Goal: Task Accomplishment & Management: Use online tool/utility

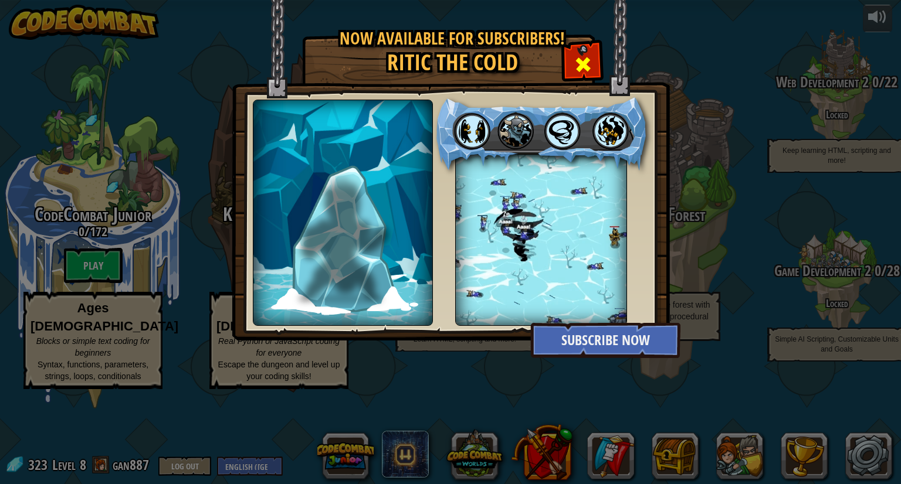
click at [590, 61] on span at bounding box center [582, 64] width 19 height 19
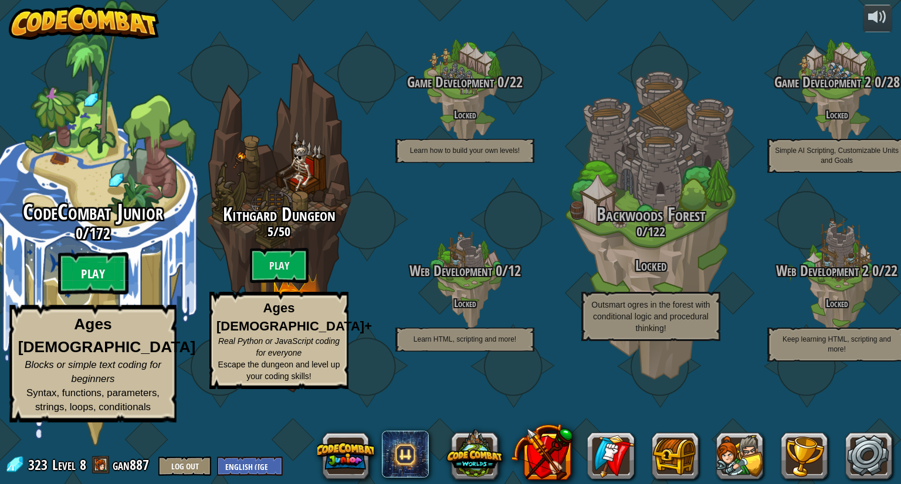
click at [99, 295] on btn "Play" at bounding box center [93, 274] width 70 height 42
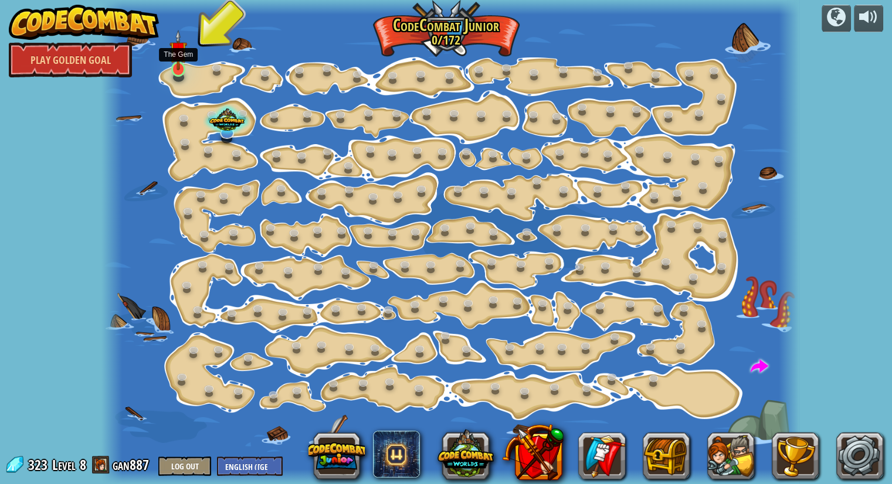
click at [181, 66] on img at bounding box center [178, 50] width 18 height 40
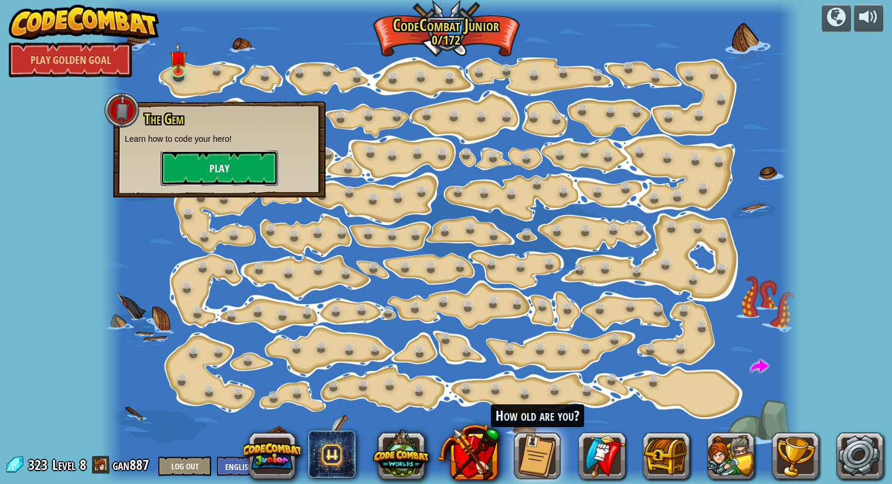
click at [228, 181] on button "Play" at bounding box center [219, 168] width 117 height 35
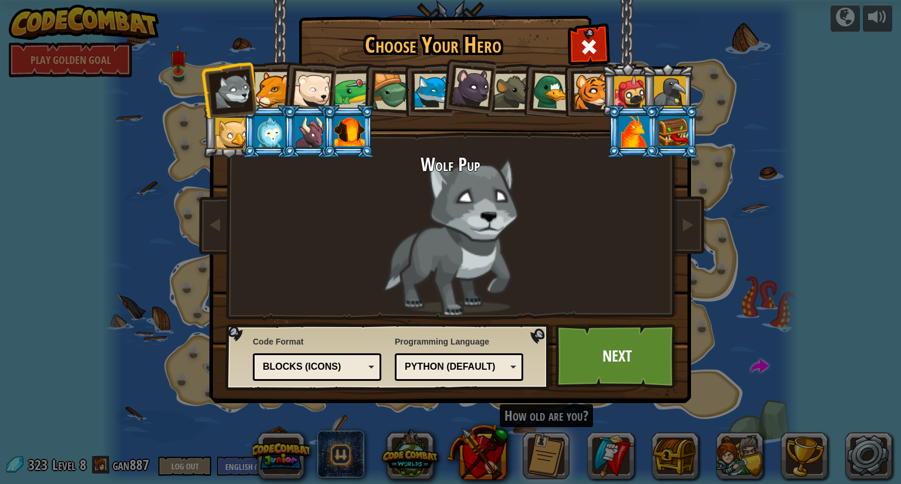
click at [289, 78] on li at bounding box center [308, 87] width 57 height 57
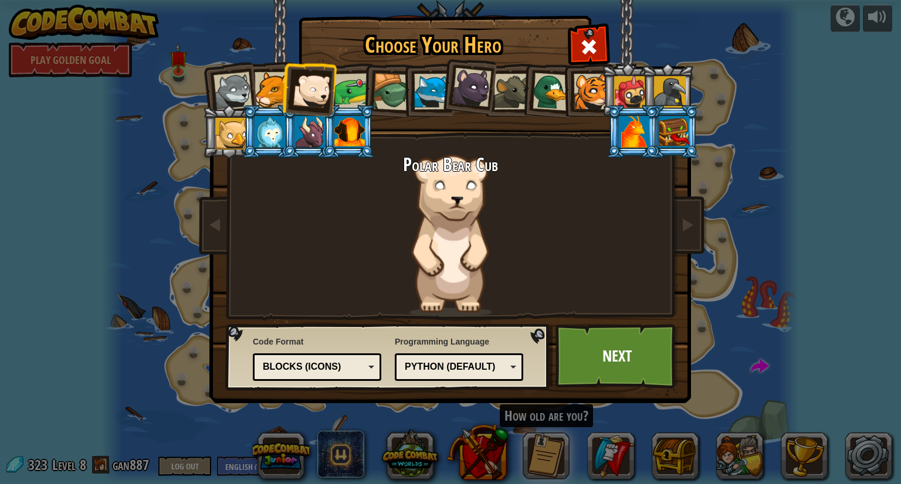
click at [281, 89] on li at bounding box center [308, 87] width 57 height 57
click at [385, 92] on div at bounding box center [392, 92] width 38 height 38
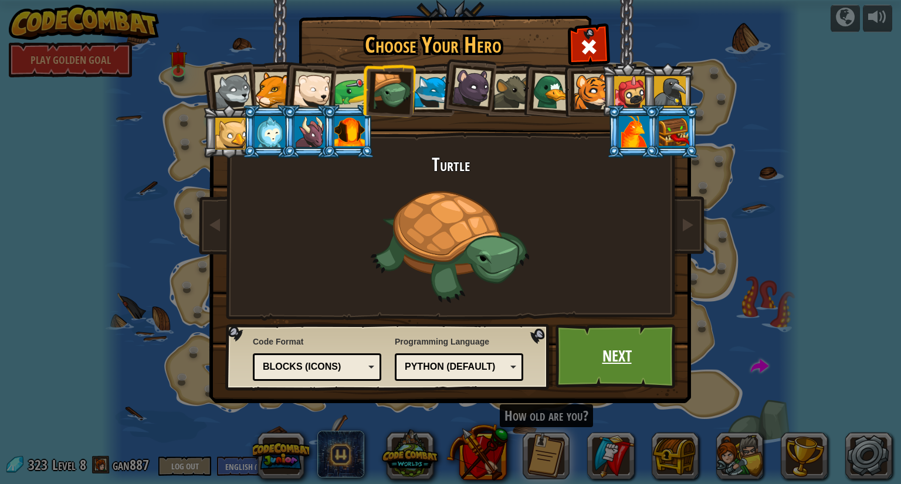
click at [620, 369] on link "Next" at bounding box center [616, 356] width 123 height 65
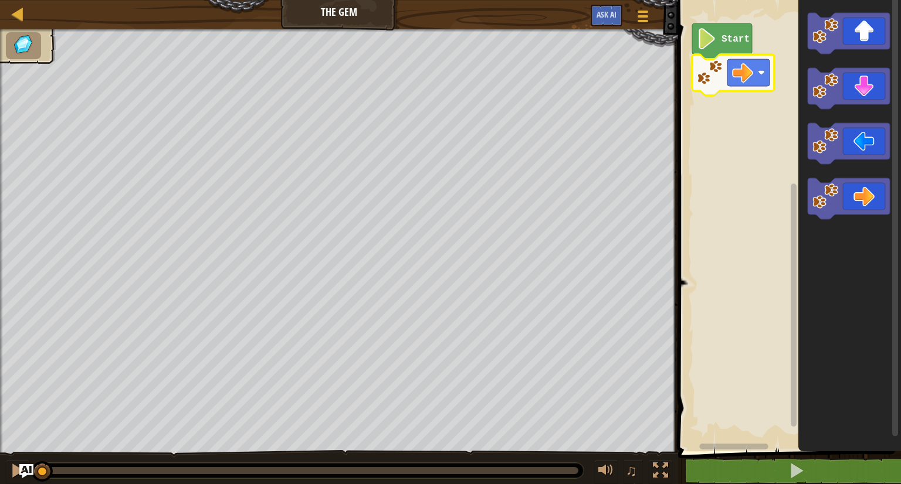
click at [725, 55] on icon "Blockly Workspace" at bounding box center [733, 75] width 82 height 41
click at [714, 43] on image "Blockly Workspace" at bounding box center [707, 38] width 20 height 21
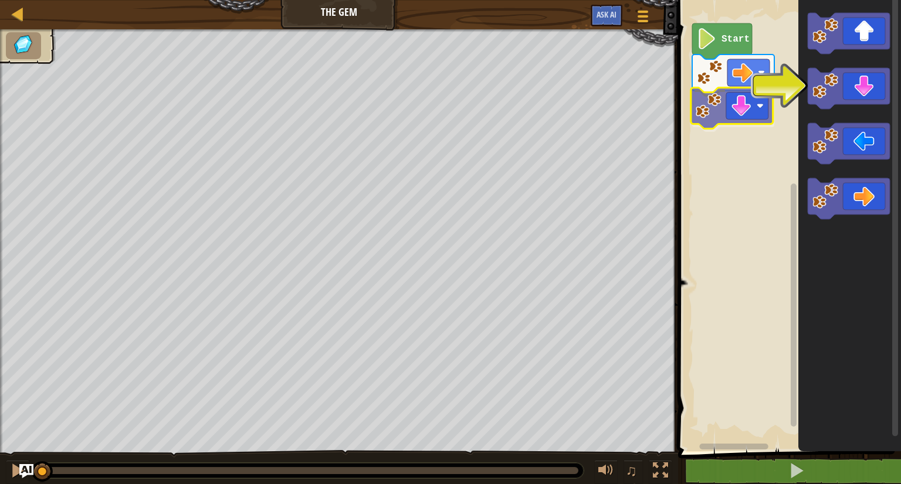
click at [704, 106] on div "Start" at bounding box center [787, 222] width 226 height 457
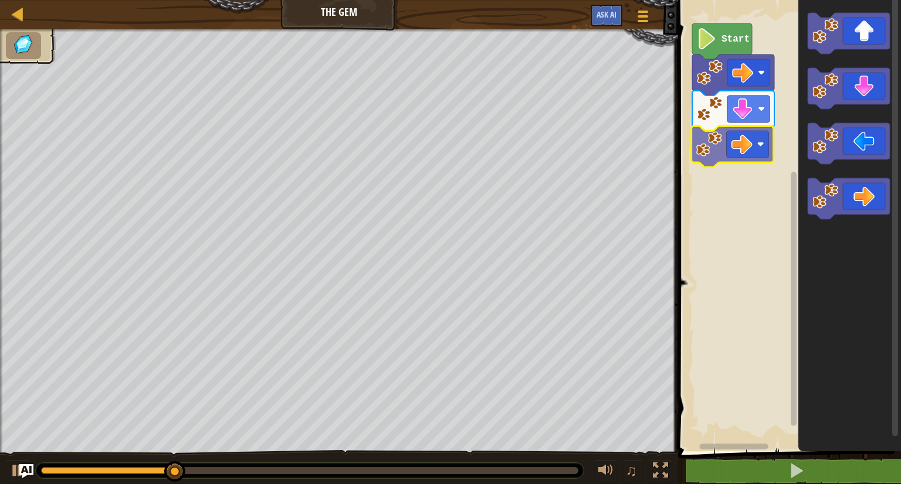
click at [755, 146] on div "Start" at bounding box center [787, 222] width 226 height 457
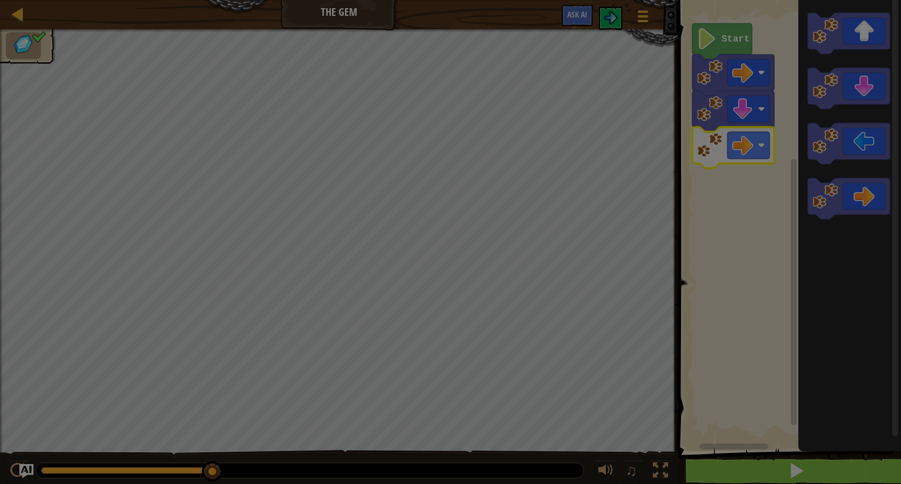
click at [800, 1] on body "Map The Gem Game Menu Ask AI 1 הההההההההההההההההההההההההההההההההההההההההההההההה…" at bounding box center [450, 0] width 901 height 1
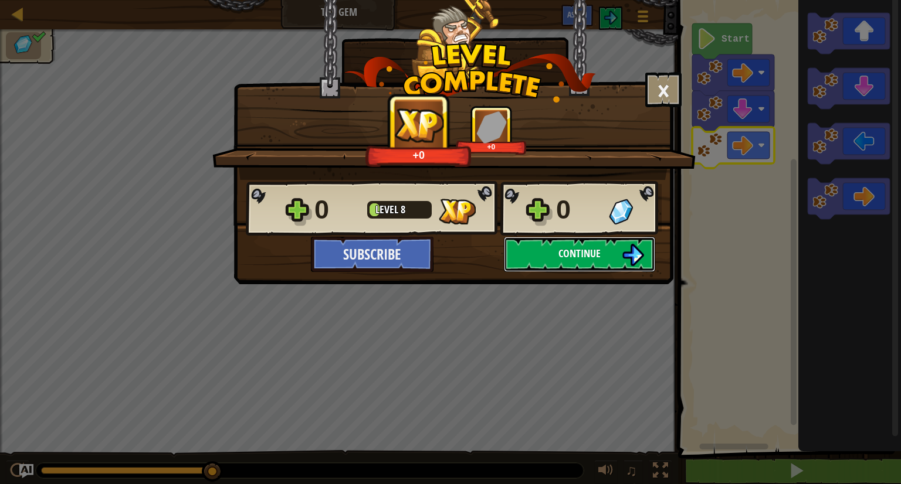
click at [583, 264] on button "Continue" at bounding box center [579, 254] width 151 height 35
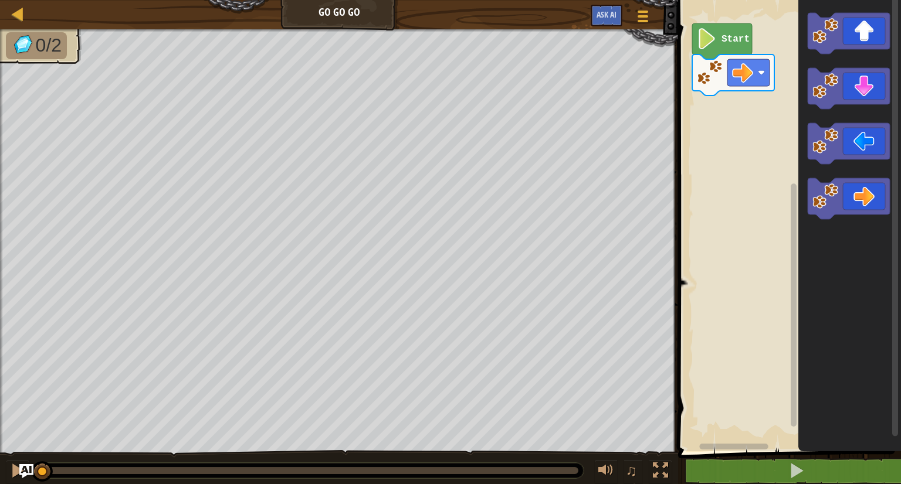
click at [812, 62] on icon "Blockly Workspace" at bounding box center [849, 222] width 103 height 457
click at [731, 112] on div "Start" at bounding box center [787, 222] width 226 height 457
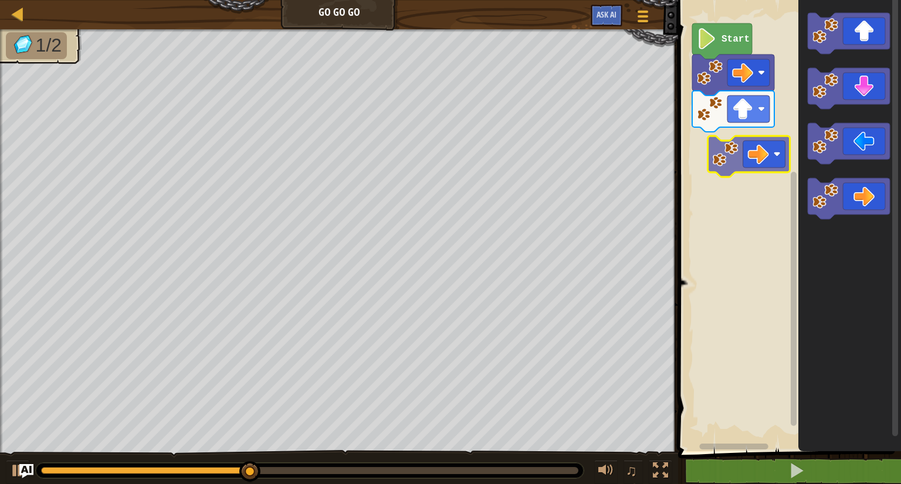
click at [748, 134] on div "Start" at bounding box center [787, 222] width 226 height 457
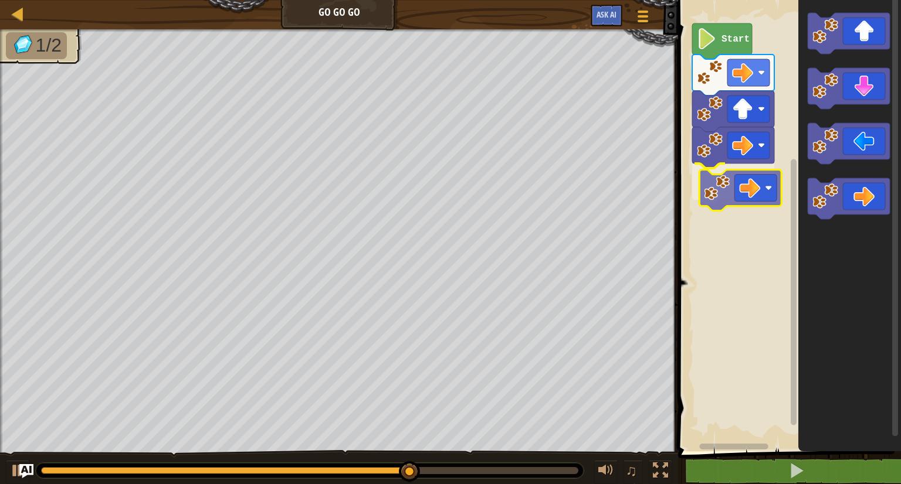
click at [761, 186] on div "Start" at bounding box center [787, 222] width 226 height 457
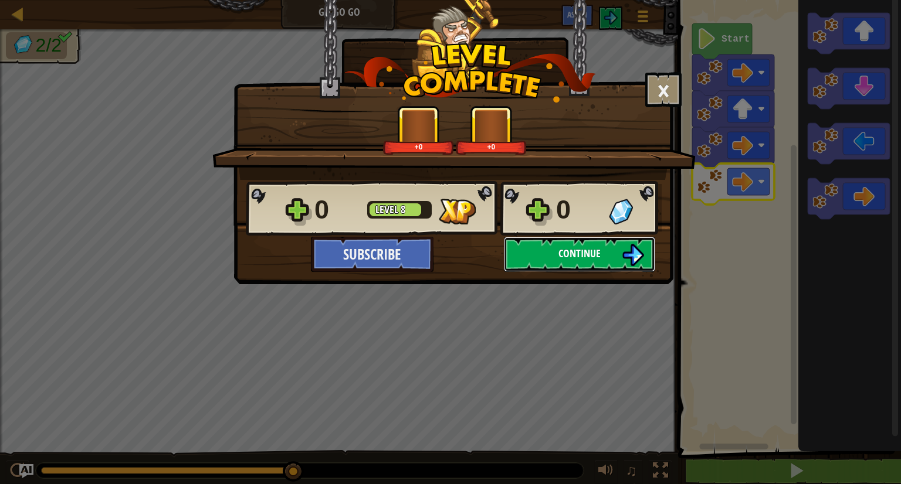
click at [556, 259] on button "Continue" at bounding box center [579, 254] width 151 height 35
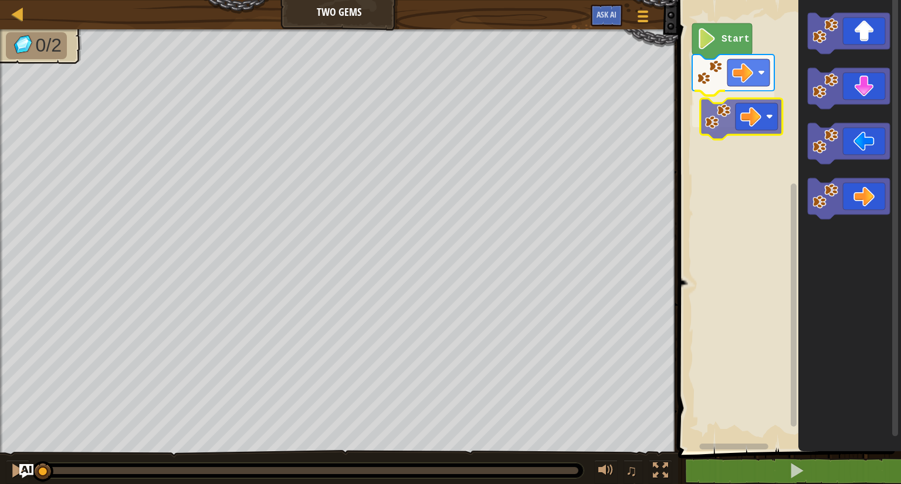
click at [745, 113] on div "Start" at bounding box center [787, 222] width 226 height 457
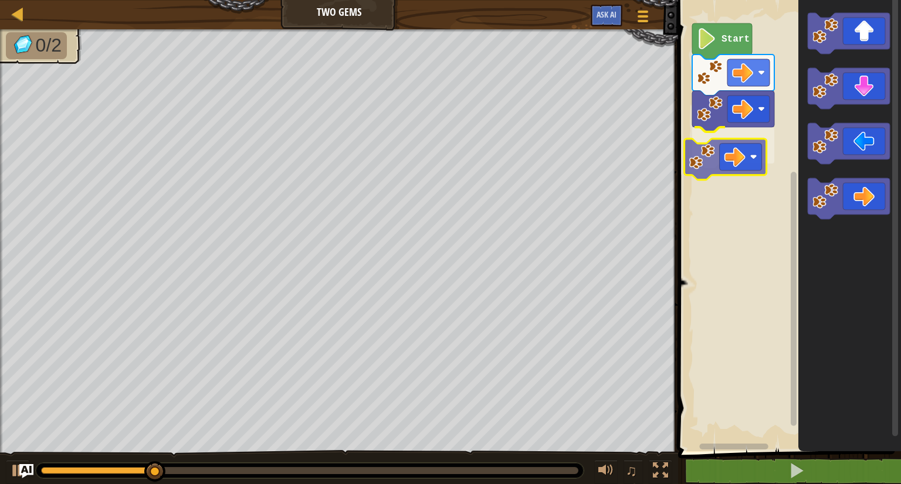
click at [741, 174] on div "Start" at bounding box center [787, 222] width 226 height 457
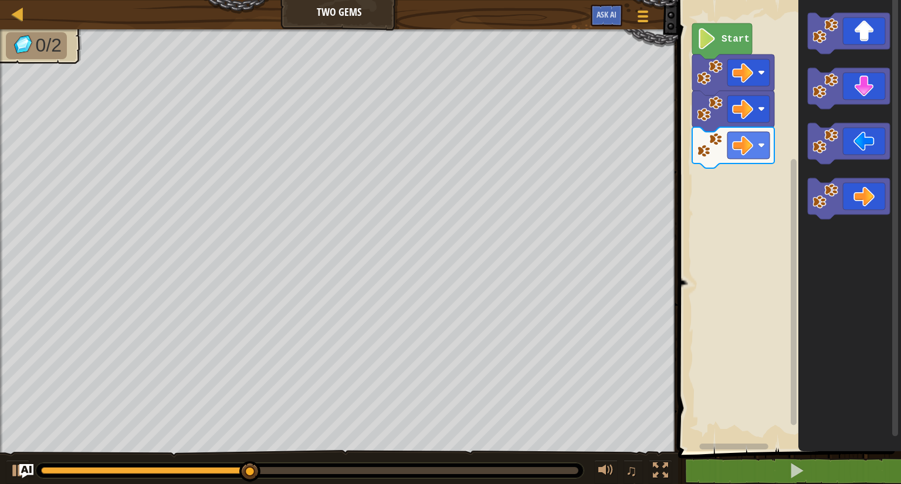
click at [729, 148] on div "Start" at bounding box center [787, 222] width 226 height 457
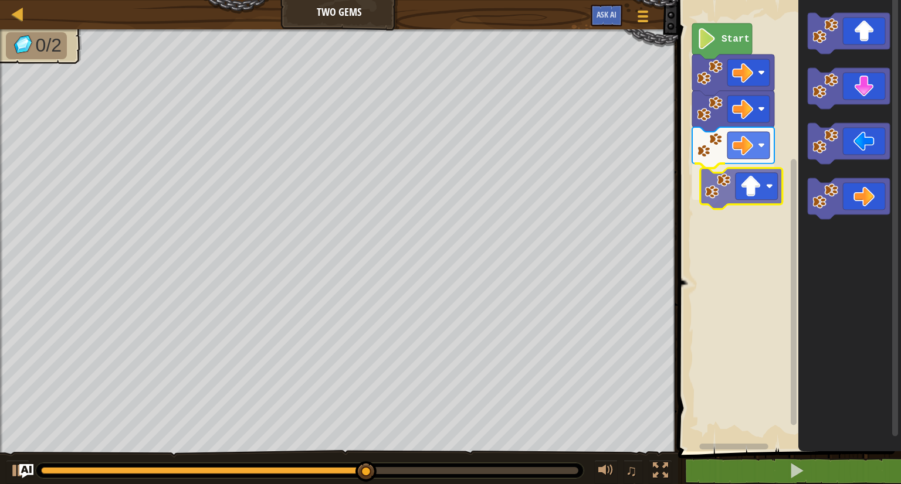
click at [741, 201] on div "Start" at bounding box center [787, 222] width 226 height 457
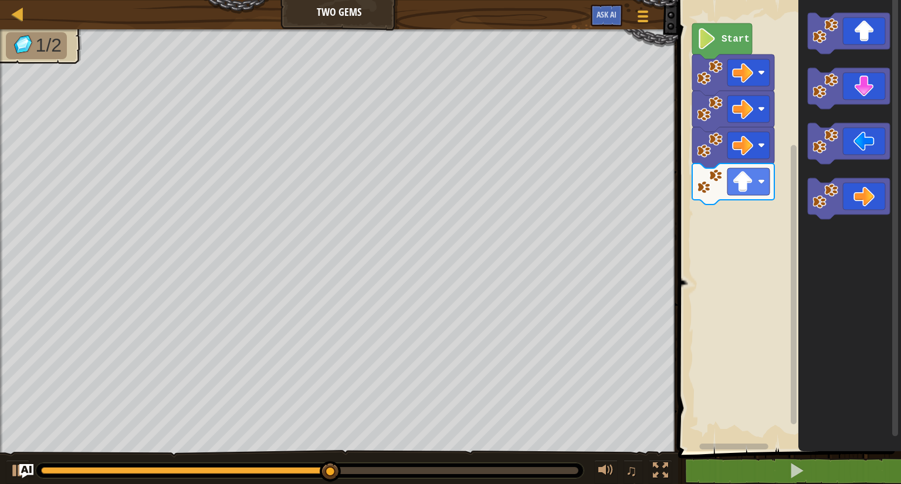
click at [744, 210] on div "Start" at bounding box center [787, 222] width 226 height 457
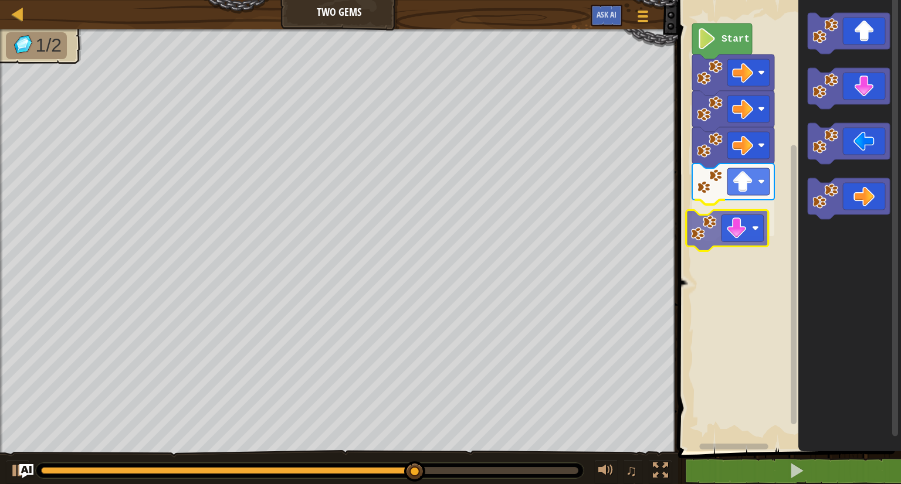
click at [725, 233] on div "Start" at bounding box center [787, 222] width 226 height 457
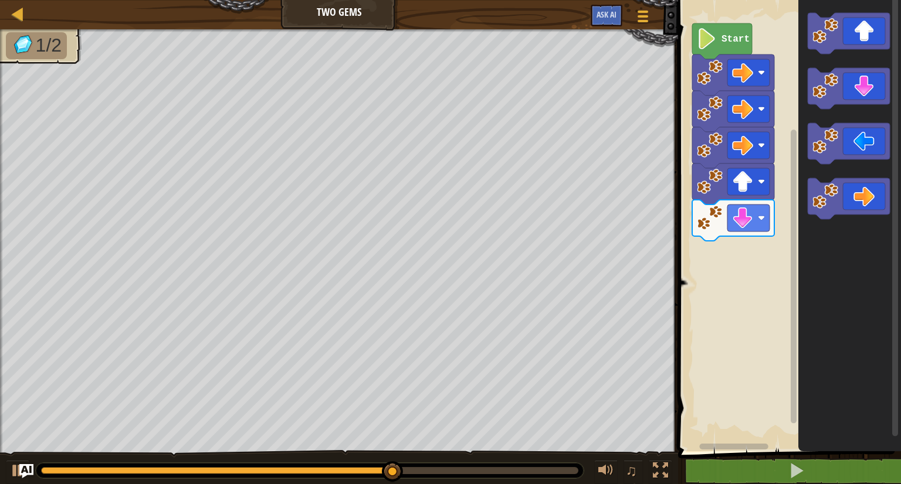
click at [737, 302] on div "Start" at bounding box center [787, 222] width 226 height 457
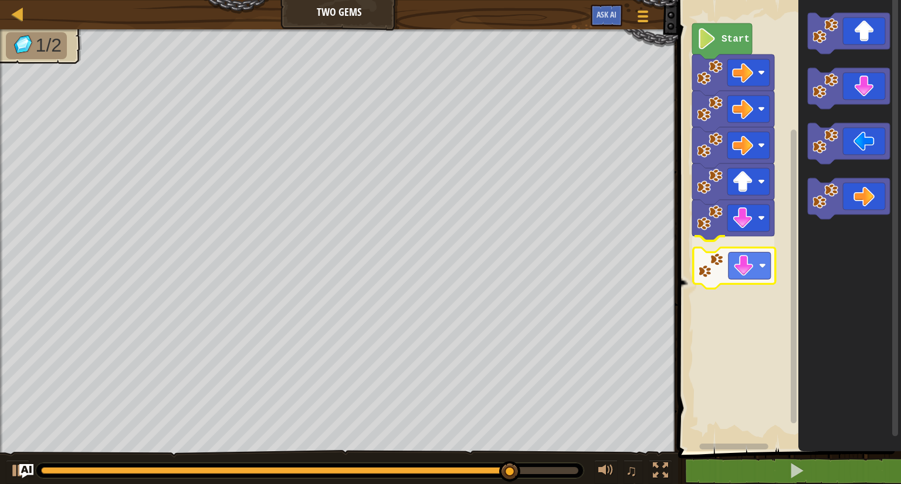
click at [733, 265] on div "Start" at bounding box center [787, 222] width 226 height 457
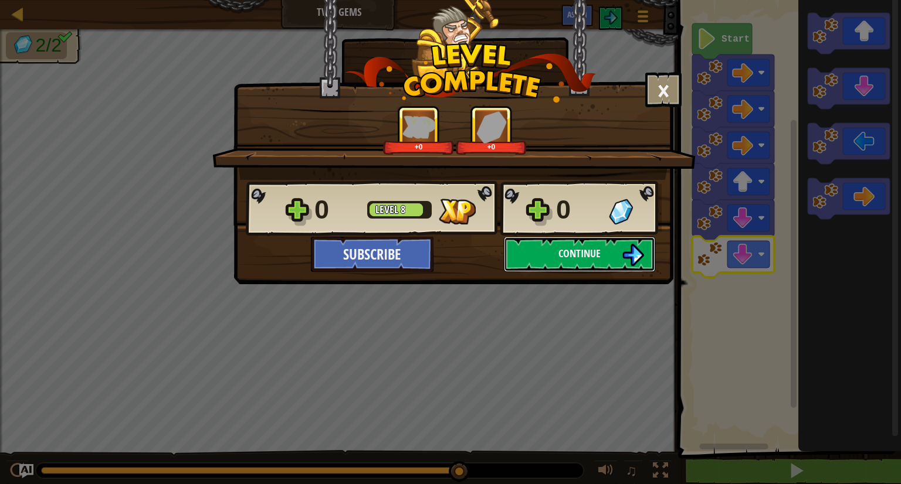
click at [636, 257] on img at bounding box center [633, 255] width 22 height 22
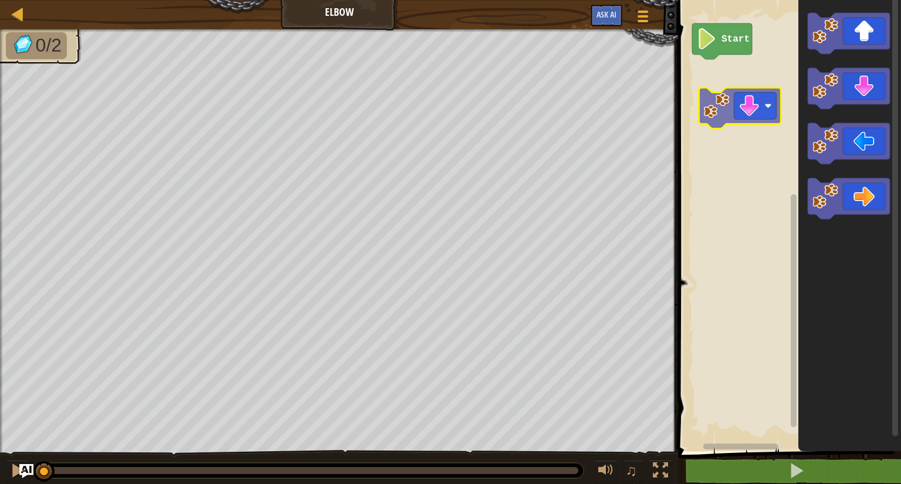
click at [755, 109] on div "Start" at bounding box center [787, 222] width 226 height 457
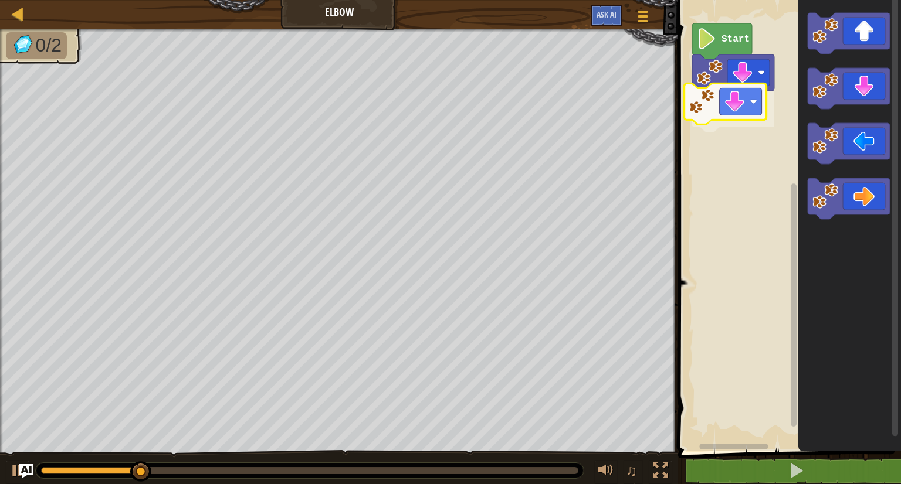
click at [759, 134] on div "Start" at bounding box center [787, 222] width 226 height 457
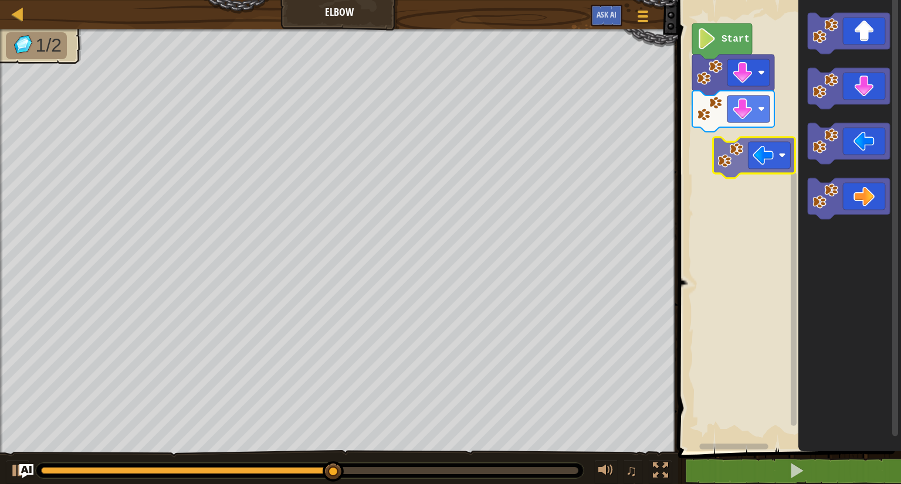
click at [755, 144] on div "Start" at bounding box center [787, 222] width 226 height 457
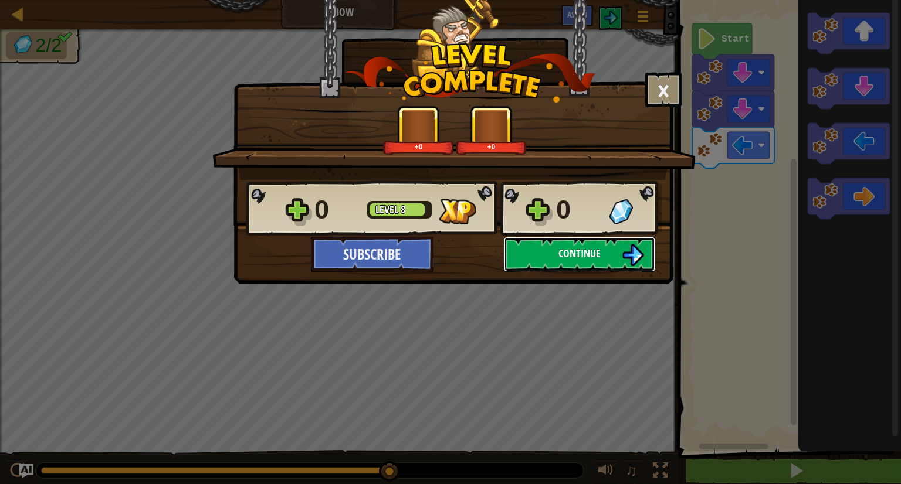
click at [621, 244] on button "Continue" at bounding box center [579, 254] width 151 height 35
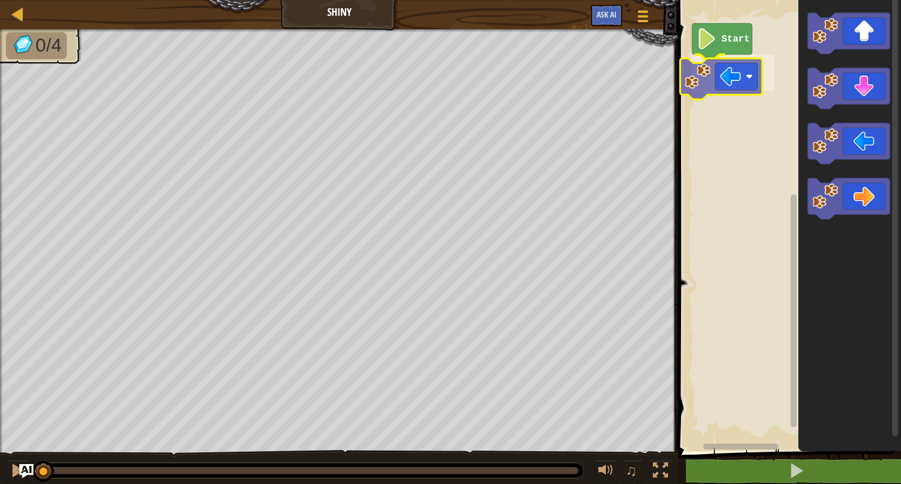
click at [731, 99] on div "Start" at bounding box center [787, 222] width 226 height 457
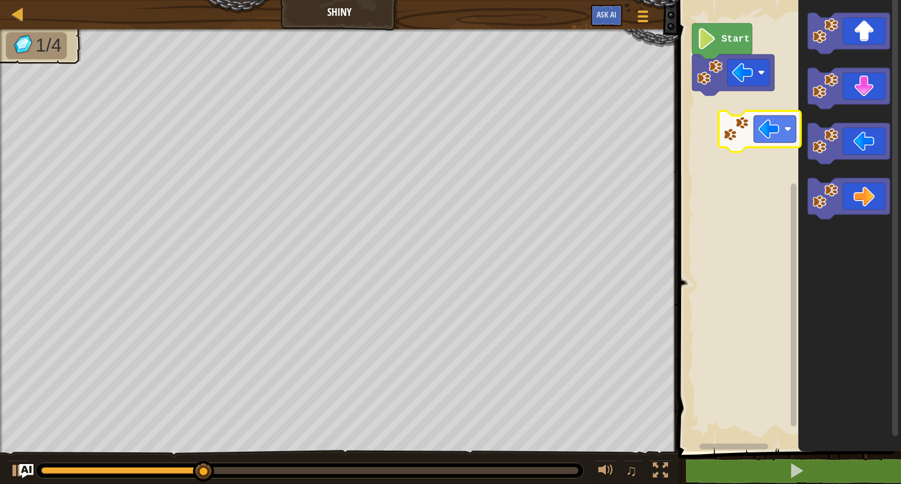
click at [729, 104] on div "Start" at bounding box center [787, 222] width 226 height 457
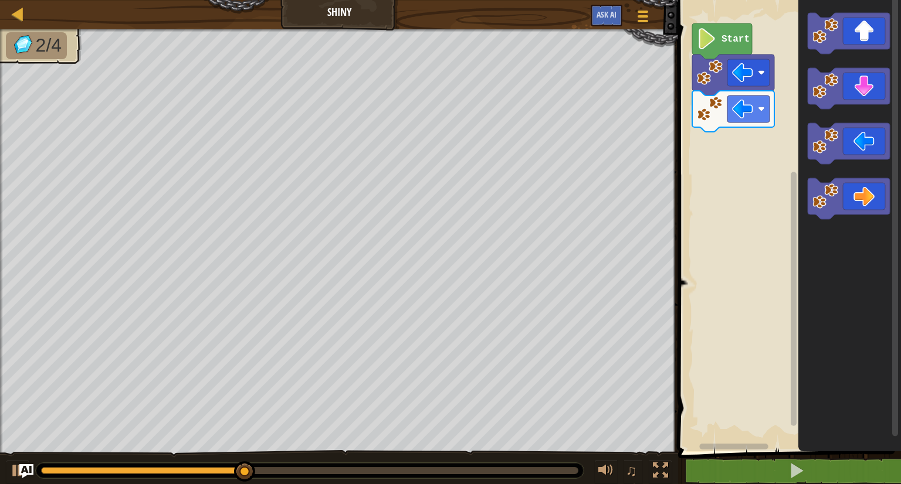
click at [714, 132] on div "Start" at bounding box center [787, 222] width 226 height 457
click at [827, 114] on icon "Blockly Workspace" at bounding box center [849, 222] width 103 height 457
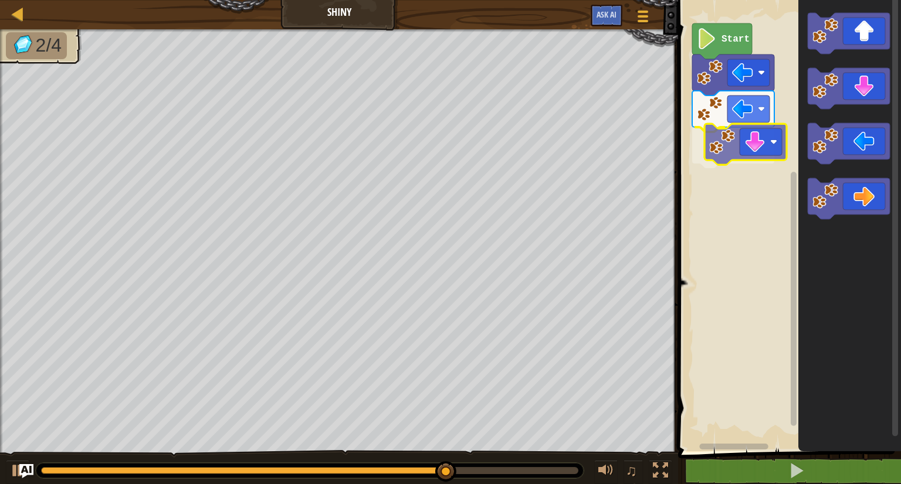
click at [732, 164] on div "Start" at bounding box center [787, 222] width 226 height 457
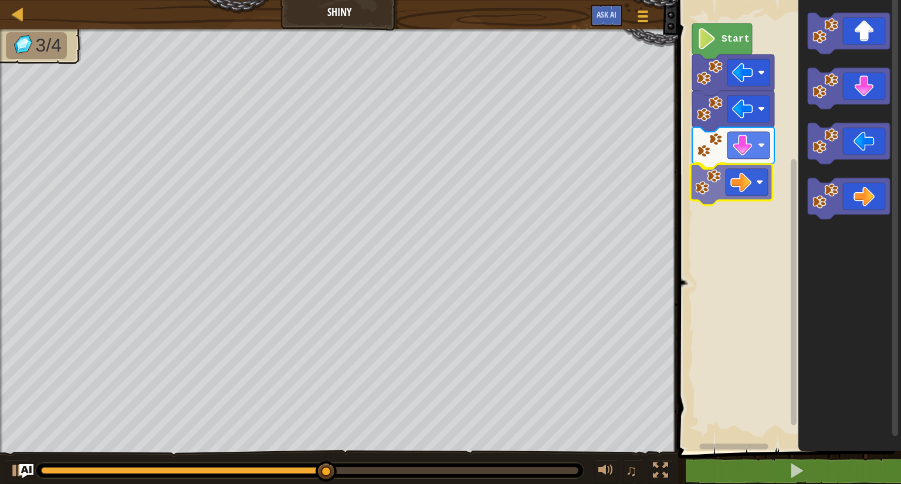
click at [731, 189] on div "Start" at bounding box center [787, 222] width 226 height 457
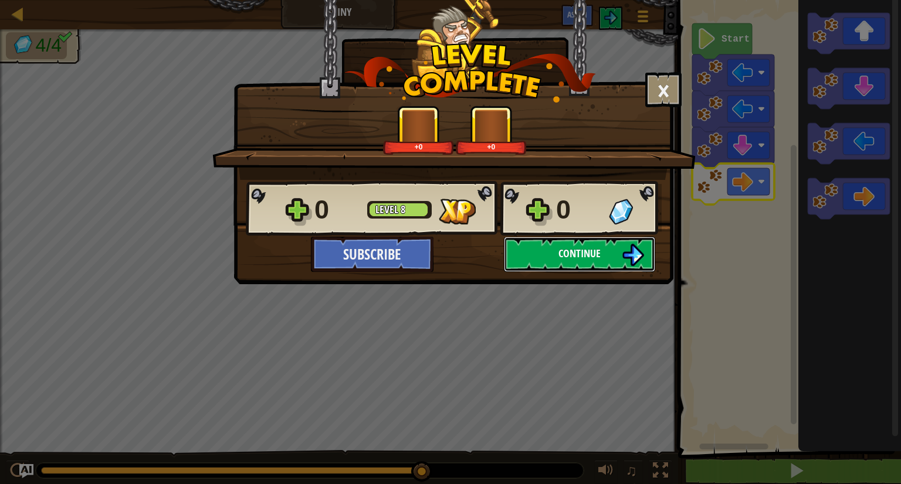
click at [554, 254] on button "Continue" at bounding box center [579, 254] width 151 height 35
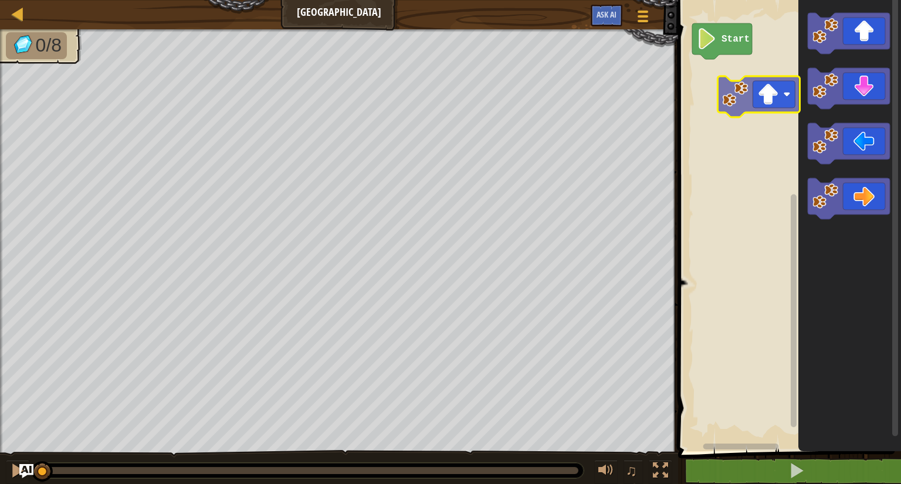
click at [713, 95] on div "Start" at bounding box center [787, 222] width 226 height 457
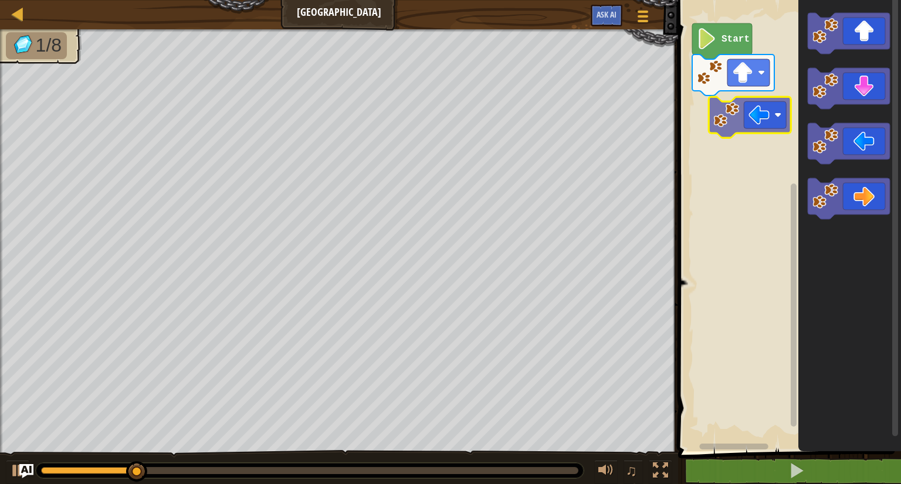
click at [741, 115] on div "Start" at bounding box center [787, 222] width 226 height 457
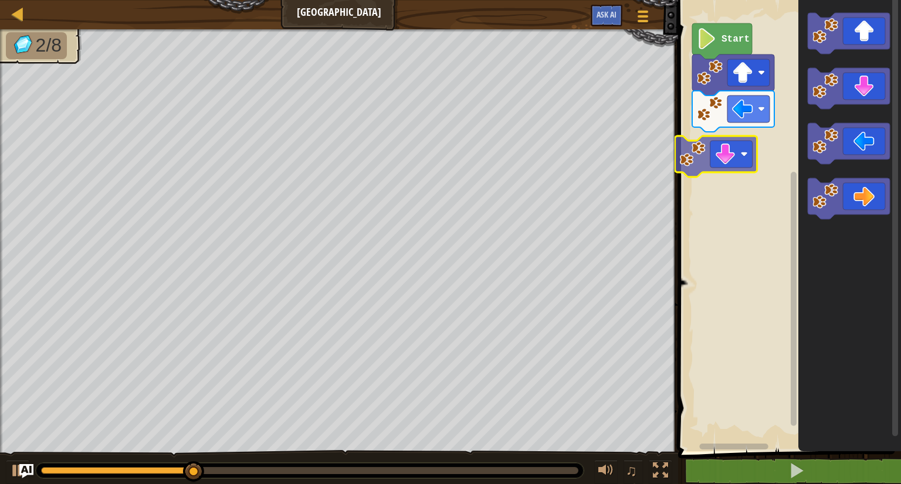
click at [725, 158] on div "Start" at bounding box center [787, 222] width 226 height 457
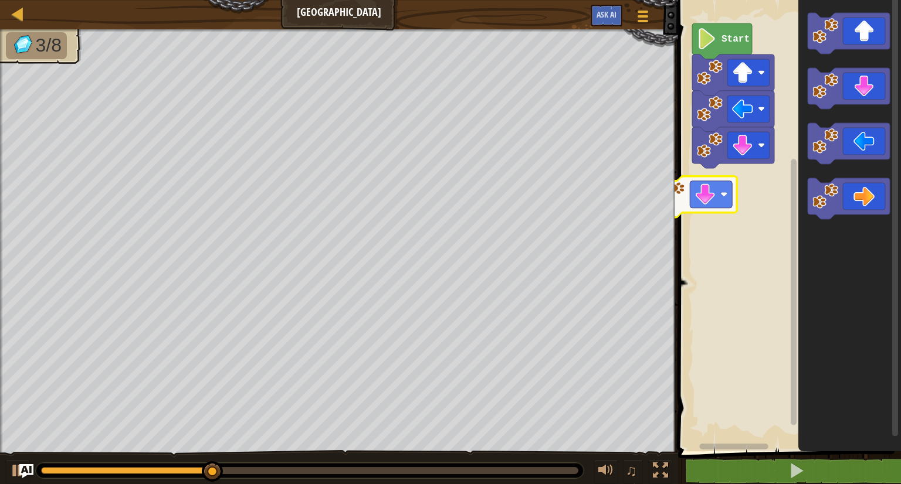
click at [715, 195] on div "Start" at bounding box center [787, 222] width 226 height 457
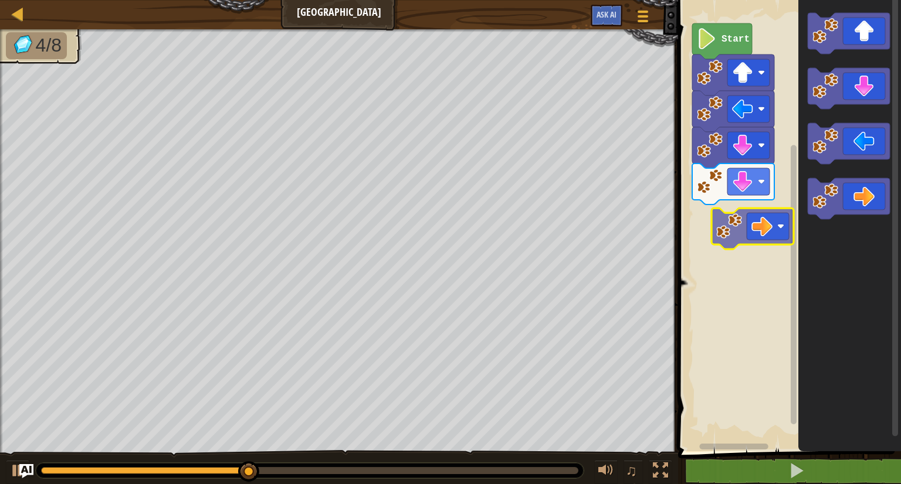
click at [737, 237] on div "Start" at bounding box center [787, 222] width 226 height 457
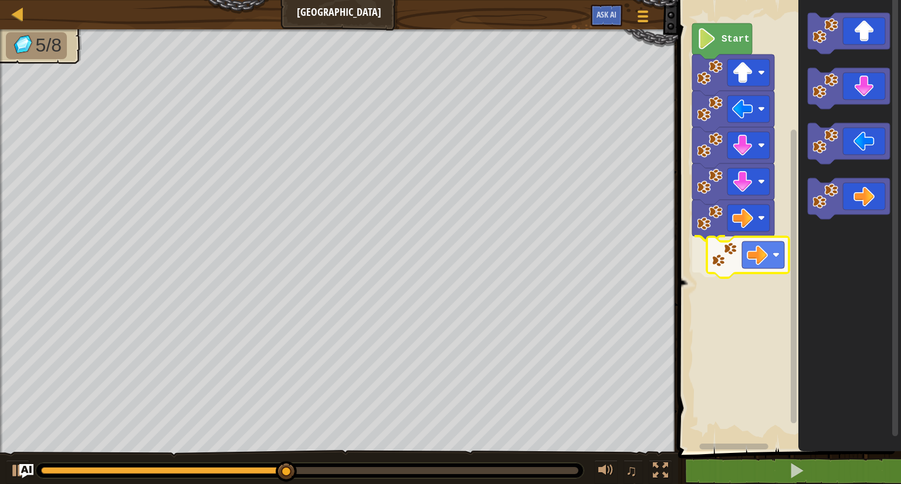
click at [752, 260] on div "Start" at bounding box center [787, 222] width 226 height 457
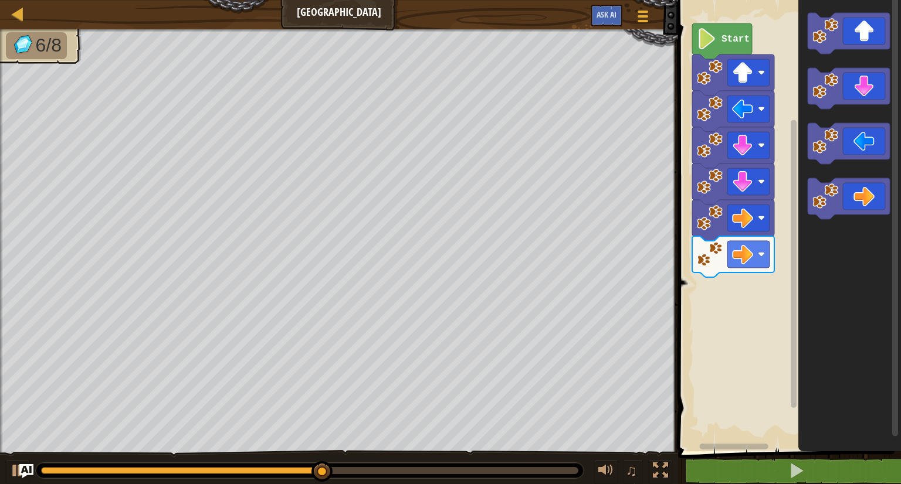
click at [701, 303] on div "Start" at bounding box center [787, 222] width 226 height 457
click at [839, 98] on icon "Blockly Workspace" at bounding box center [848, 88] width 82 height 41
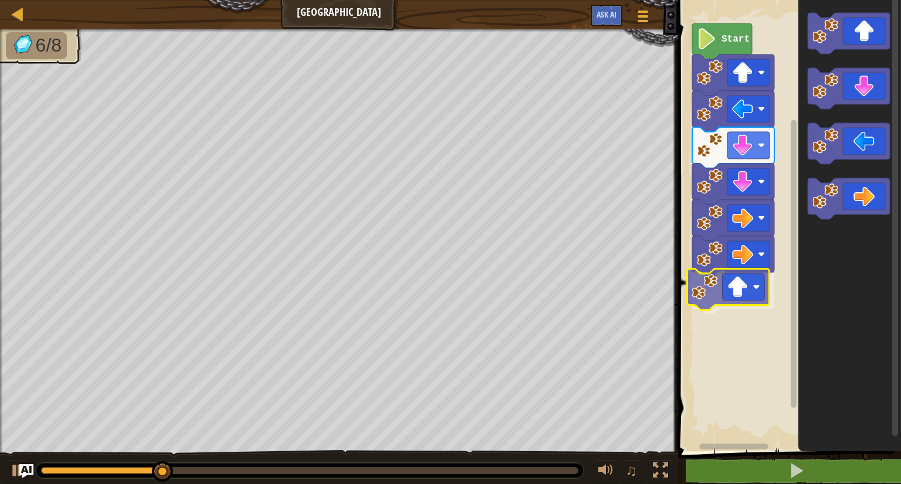
click at [735, 287] on div "Start" at bounding box center [787, 222] width 226 height 457
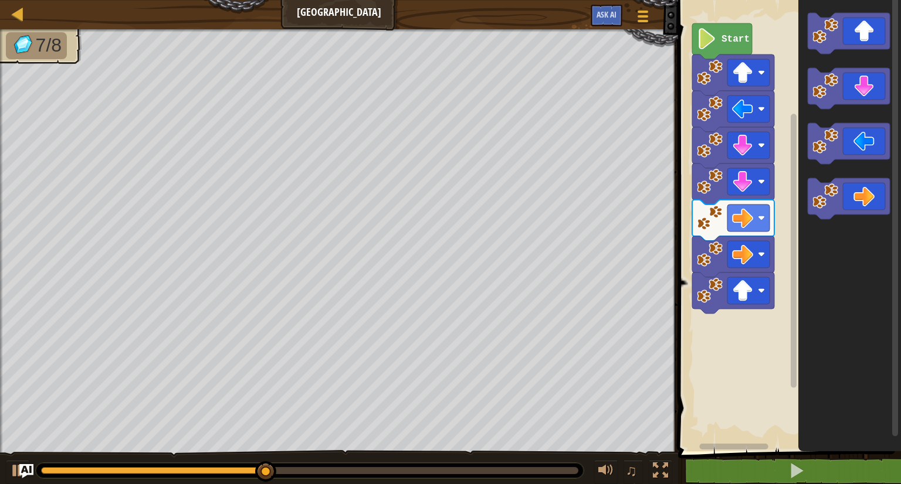
click at [743, 329] on div "Start" at bounding box center [787, 222] width 226 height 457
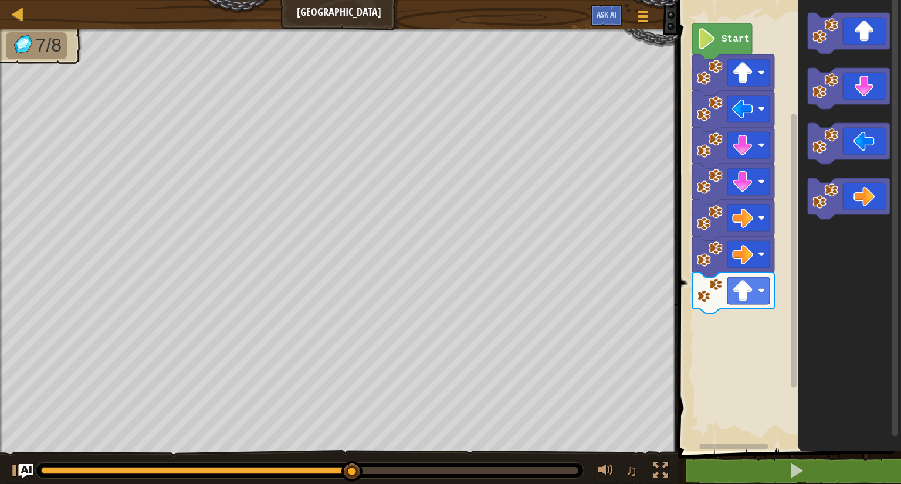
click at [788, 307] on div "Start" at bounding box center [787, 222] width 226 height 457
click at [776, 237] on div "Start" at bounding box center [787, 222] width 226 height 457
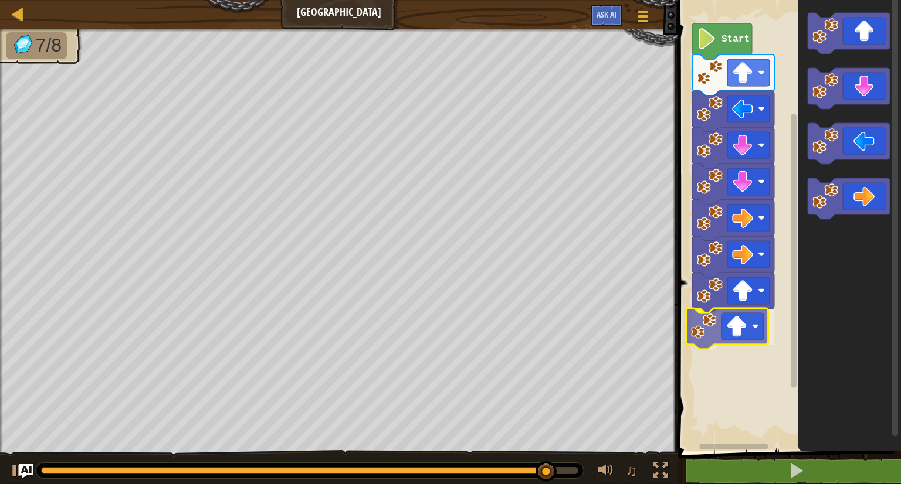
click at [700, 338] on div "Start" at bounding box center [787, 222] width 226 height 457
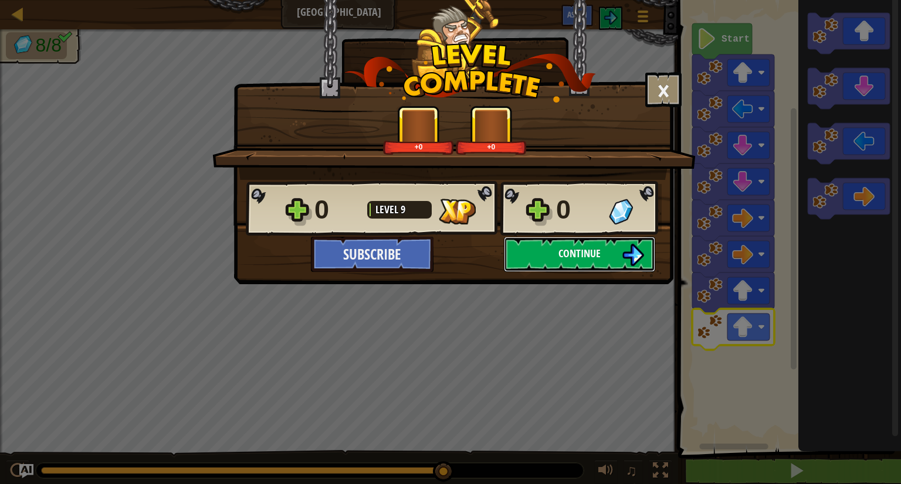
click at [610, 254] on button "Continue" at bounding box center [579, 254] width 151 height 35
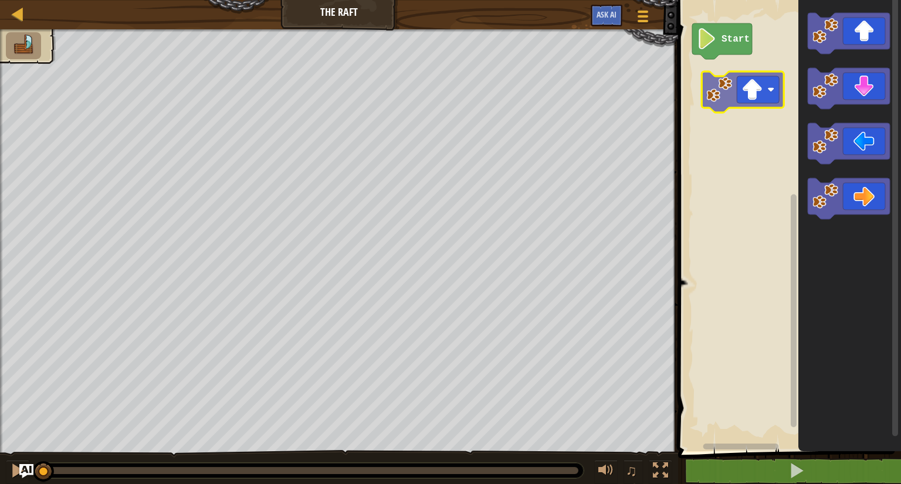
click at [721, 101] on div "Start" at bounding box center [787, 222] width 226 height 457
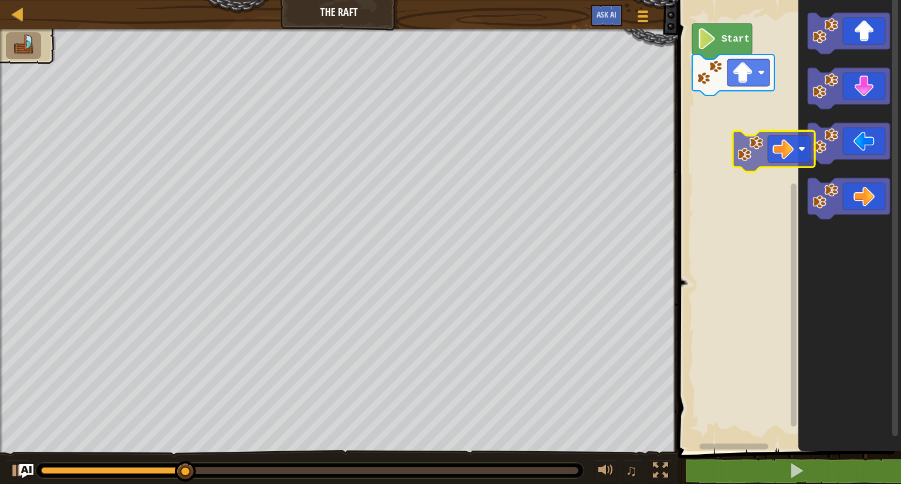
click at [744, 116] on div "Start" at bounding box center [787, 222] width 226 height 457
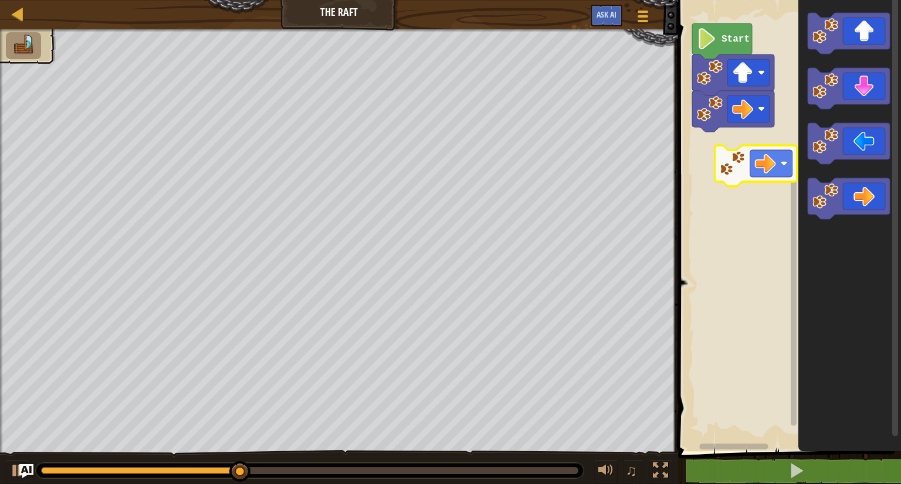
click at [751, 159] on div "Start" at bounding box center [787, 222] width 226 height 457
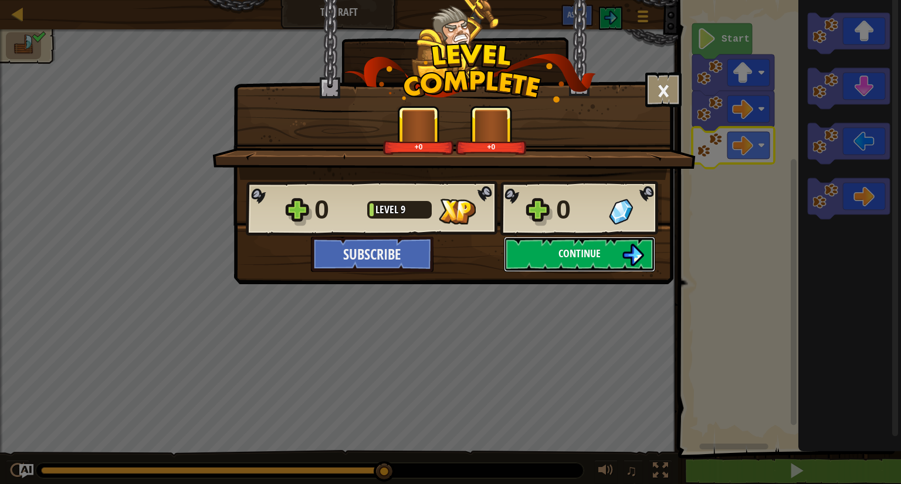
click at [607, 253] on button "Continue" at bounding box center [579, 254] width 151 height 35
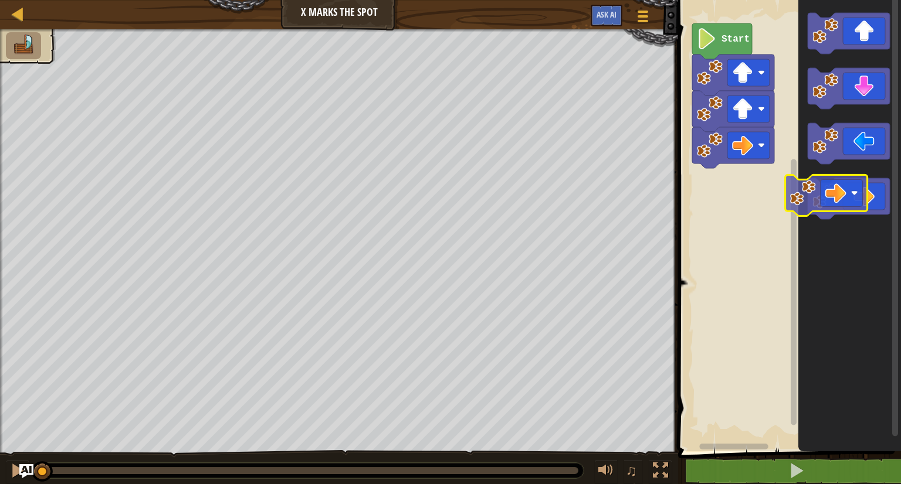
click at [742, 188] on div "Start" at bounding box center [787, 222] width 226 height 457
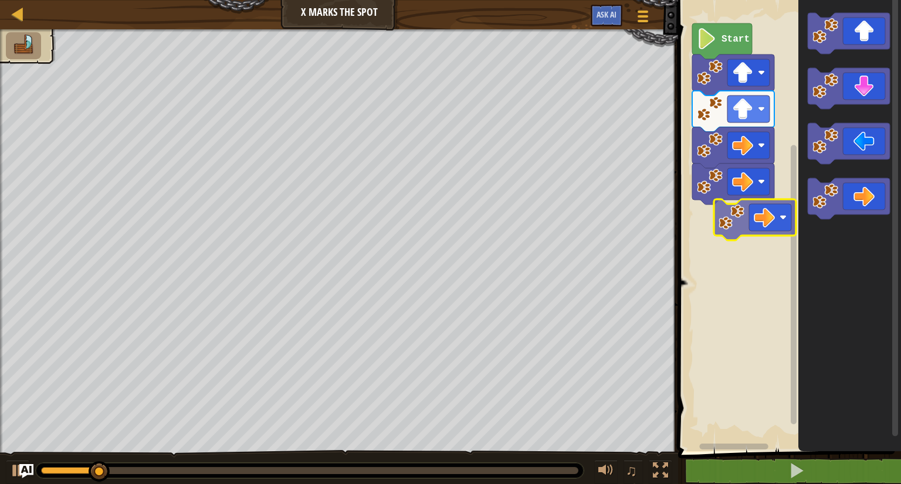
click at [744, 225] on div "Start" at bounding box center [787, 222] width 226 height 457
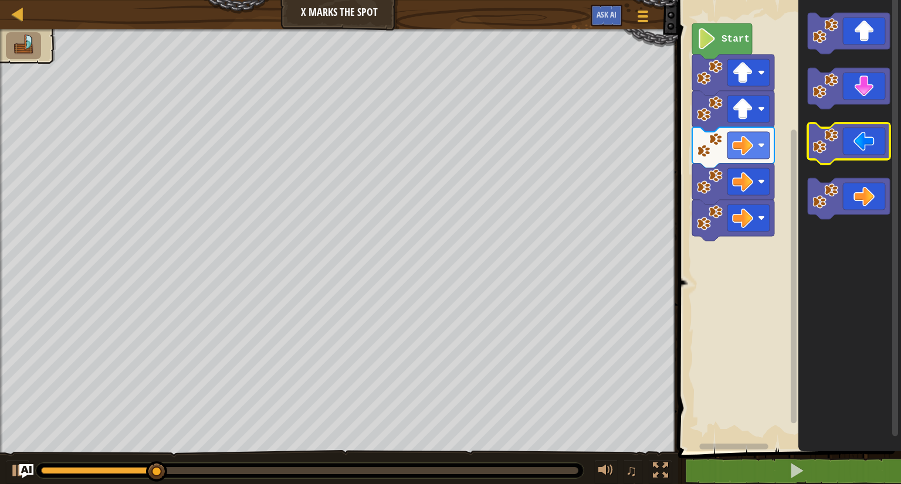
click at [865, 157] on g "Blockly Workspace" at bounding box center [848, 116] width 82 height 206
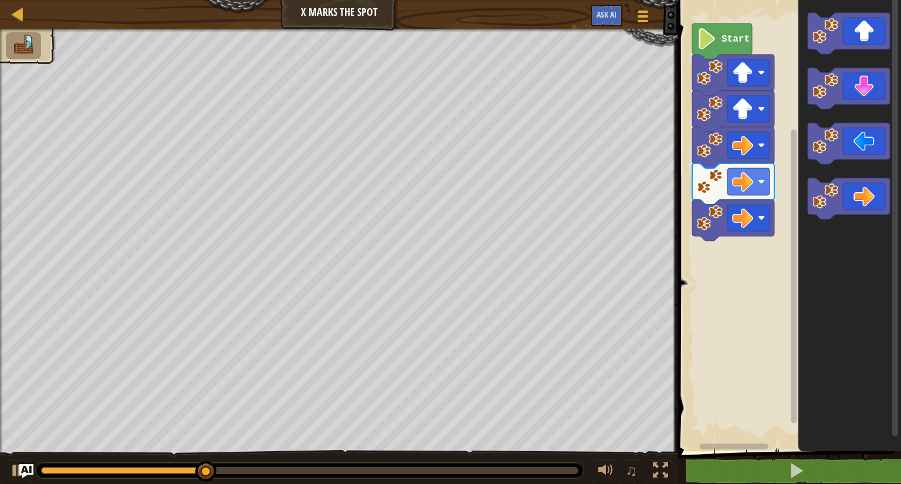
click at [753, 219] on div "Start" at bounding box center [787, 222] width 226 height 457
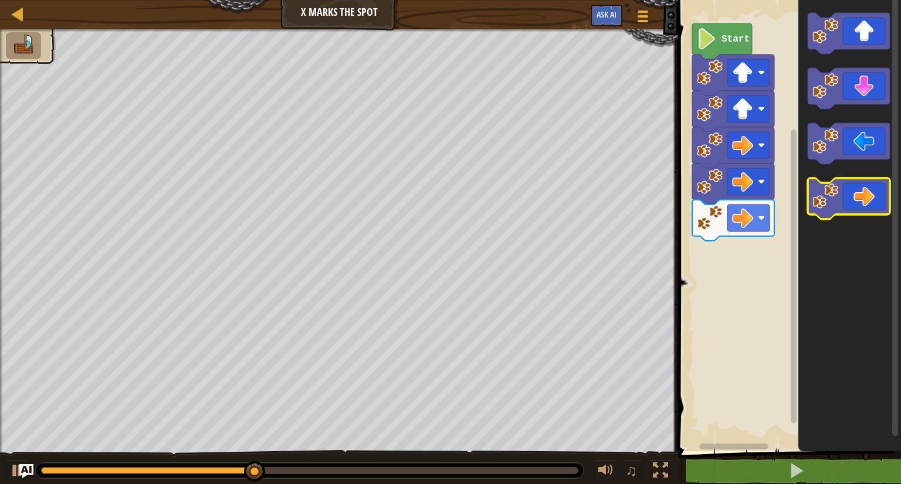
click at [802, 246] on icon "Blockly Workspace" at bounding box center [849, 222] width 103 height 457
click at [774, 274] on div "Start" at bounding box center [787, 222] width 226 height 457
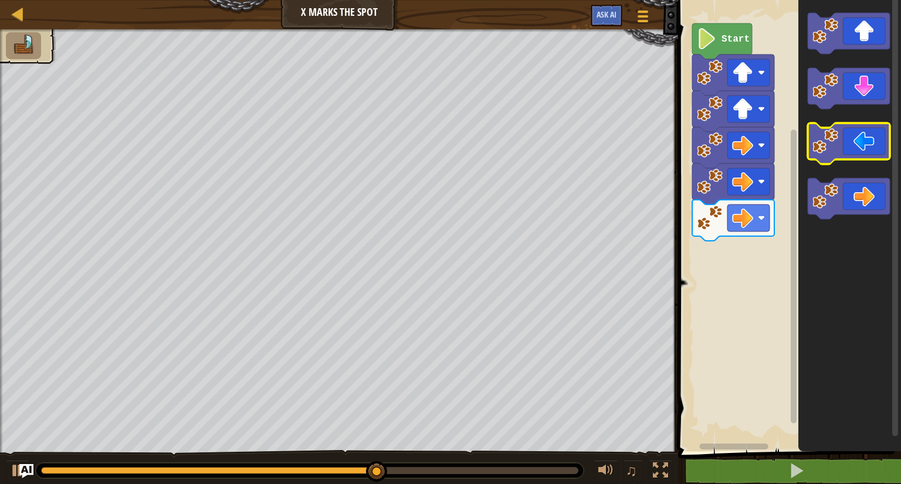
click at [838, 152] on g "Blockly Workspace" at bounding box center [848, 116] width 82 height 206
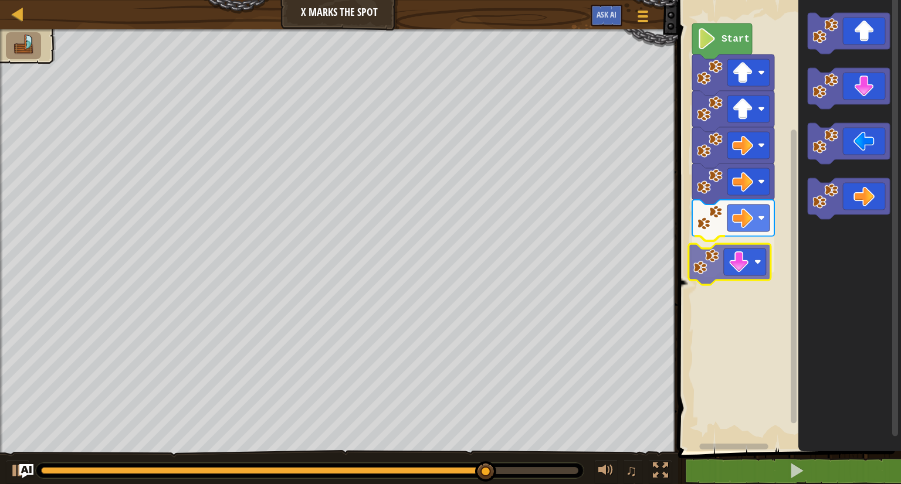
click at [704, 272] on div "Start" at bounding box center [787, 222] width 226 height 457
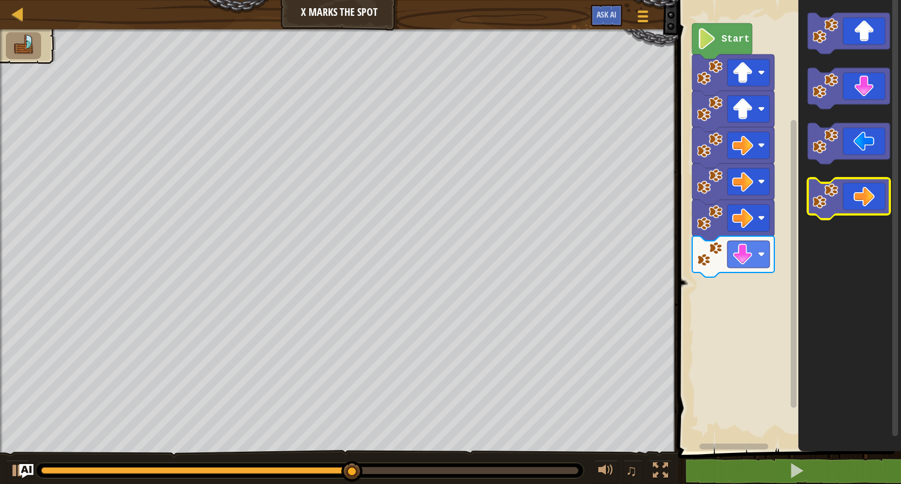
click at [864, 201] on g "Blockly Workspace" at bounding box center [848, 116] width 82 height 206
click at [858, 135] on g "Blockly Workspace" at bounding box center [848, 116] width 82 height 206
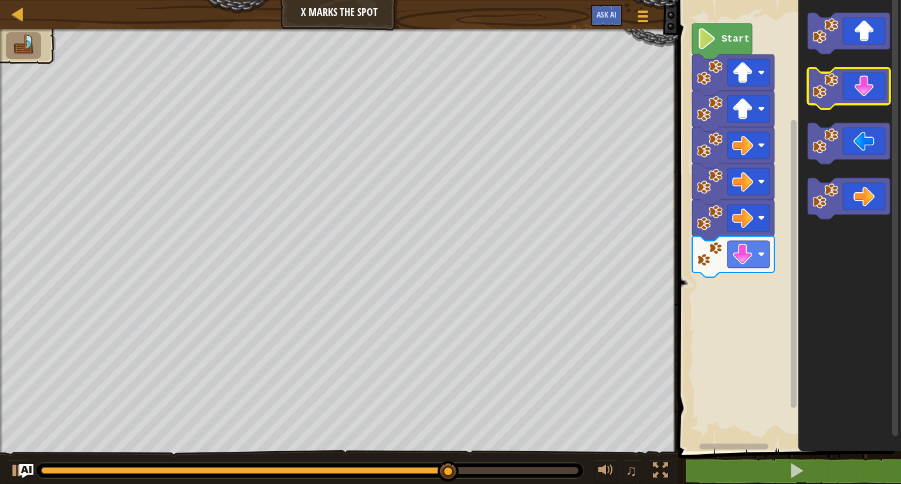
click at [826, 92] on image "Blockly Workspace" at bounding box center [825, 86] width 26 height 26
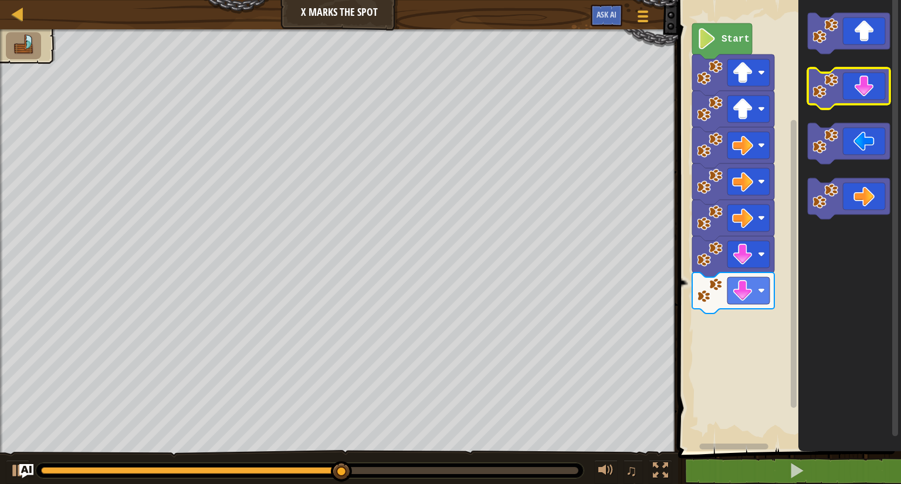
click at [826, 92] on image "Blockly Workspace" at bounding box center [825, 86] width 26 height 26
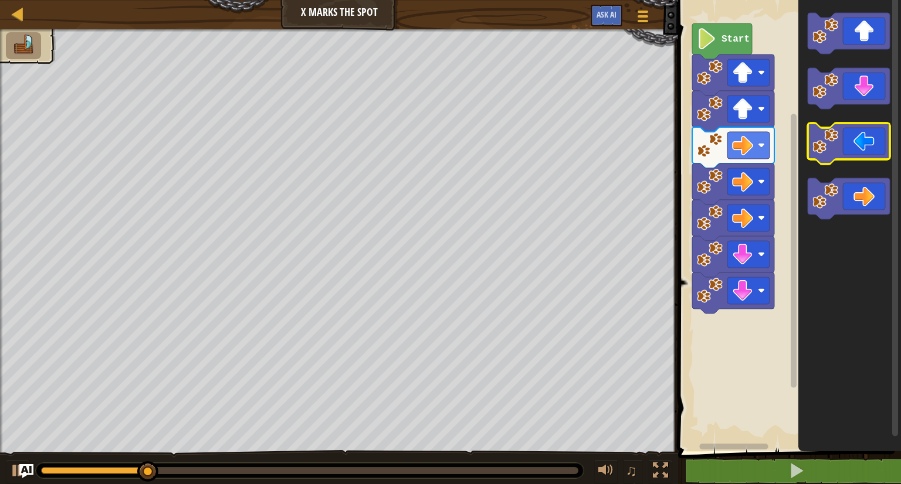
click at [843, 152] on icon "Blockly Workspace" at bounding box center [848, 143] width 82 height 41
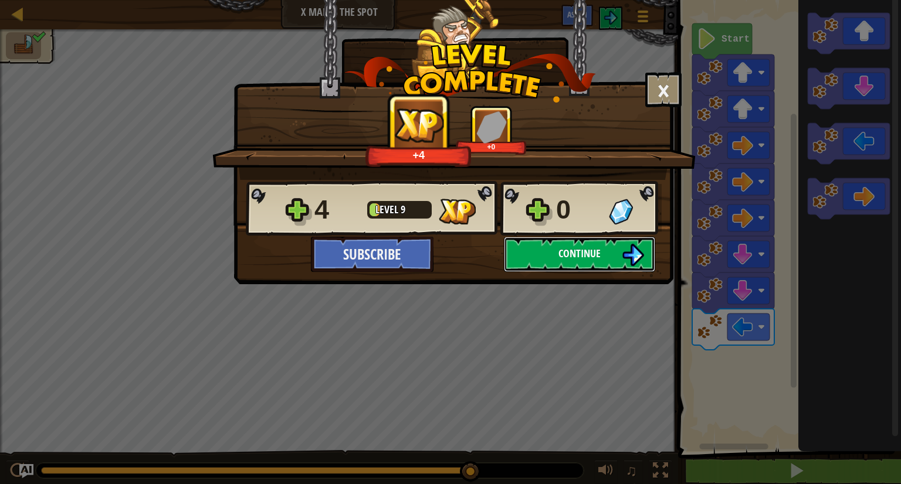
click at [561, 251] on span "Continue" at bounding box center [579, 253] width 42 height 15
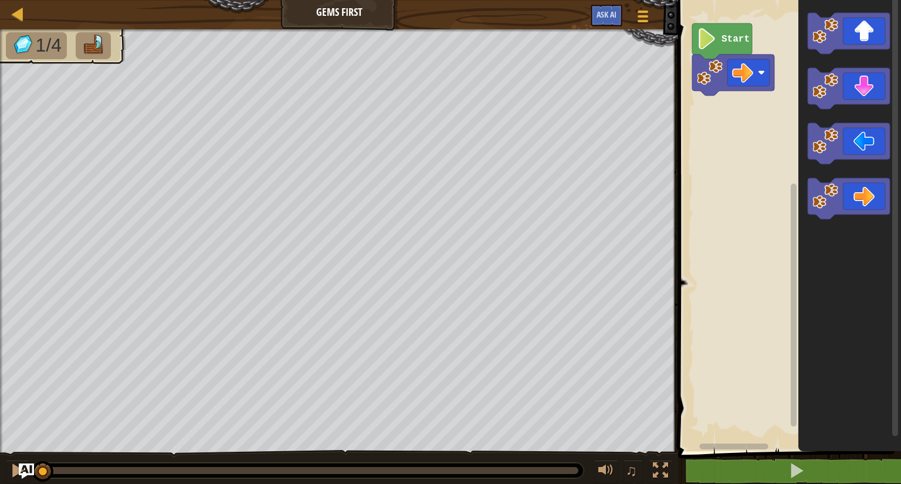
click at [28, 468] on img "Ask AI" at bounding box center [26, 471] width 15 height 15
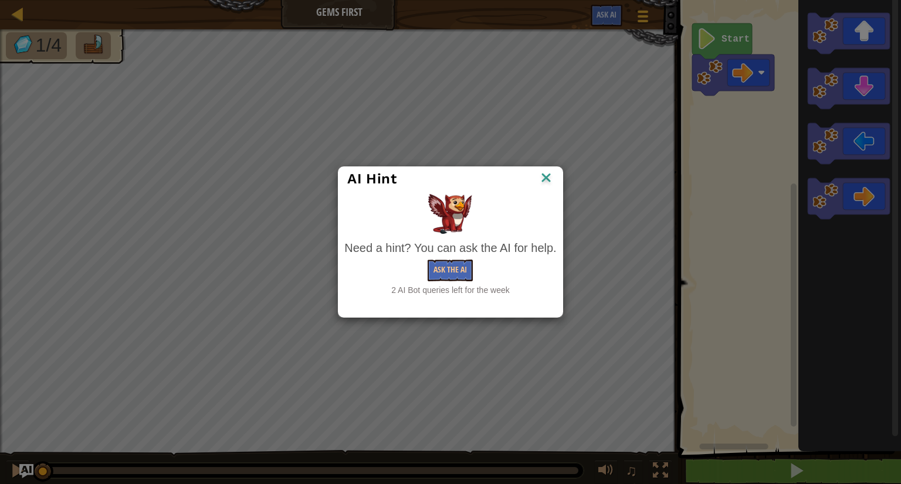
click at [541, 177] on img at bounding box center [545, 179] width 15 height 18
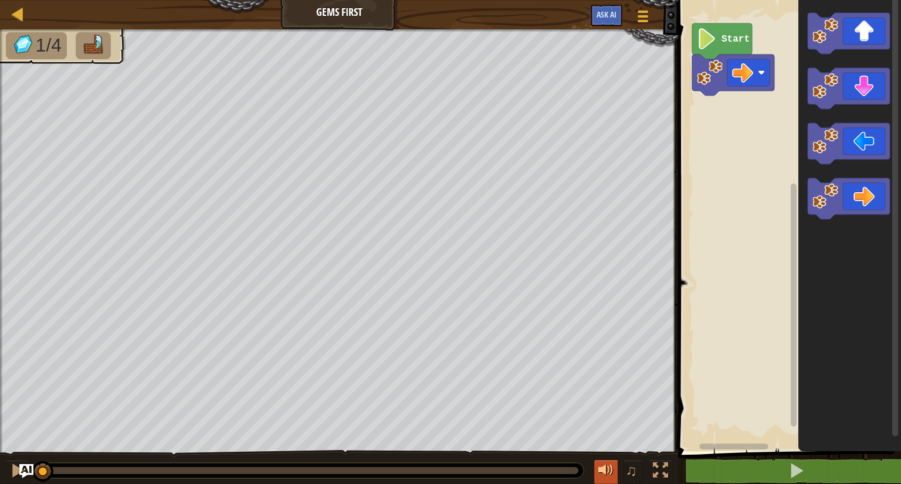
click at [605, 469] on div at bounding box center [605, 470] width 15 height 15
click at [609, 477] on div at bounding box center [605, 470] width 15 height 15
click at [630, 472] on span "♫" at bounding box center [632, 471] width 12 height 18
click at [608, 468] on div at bounding box center [605, 470] width 15 height 15
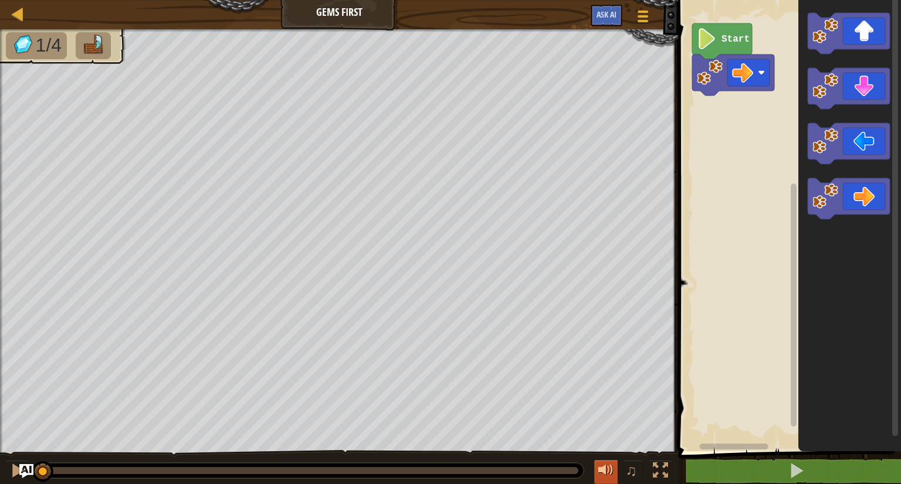
click at [608, 468] on div at bounding box center [605, 470] width 15 height 15
click at [629, 478] on span "♫" at bounding box center [632, 471] width 12 height 18
click at [598, 467] on div at bounding box center [605, 470] width 15 height 15
click at [608, 464] on div at bounding box center [605, 470] width 15 height 15
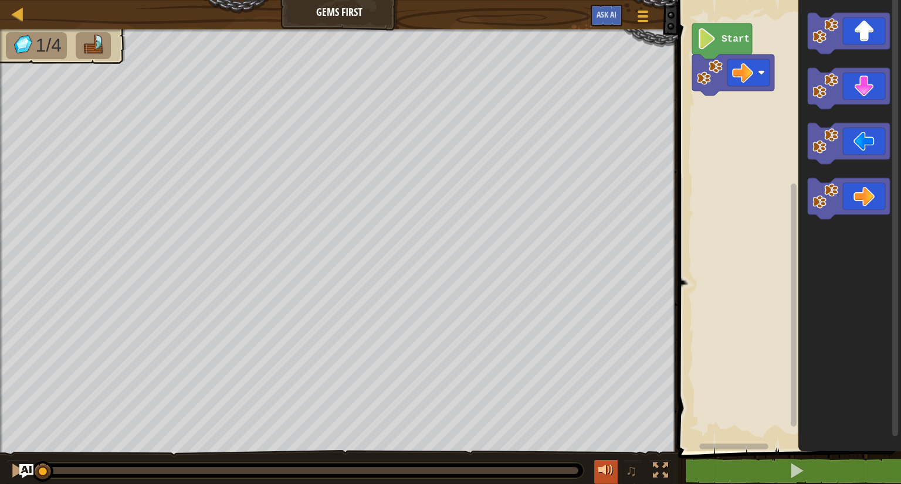
click at [605, 474] on div at bounding box center [605, 470] width 15 height 15
click at [640, 471] on button "♫" at bounding box center [633, 472] width 20 height 24
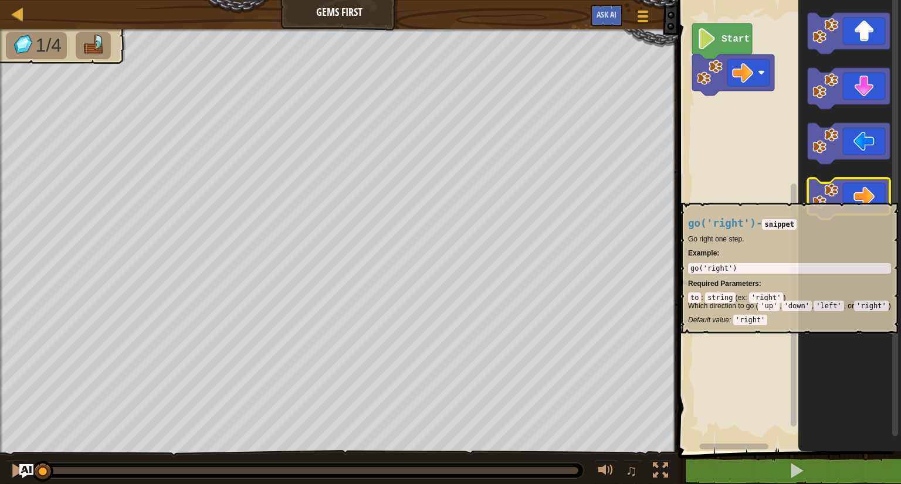
click at [863, 197] on icon "Blockly Workspace" at bounding box center [848, 198] width 82 height 41
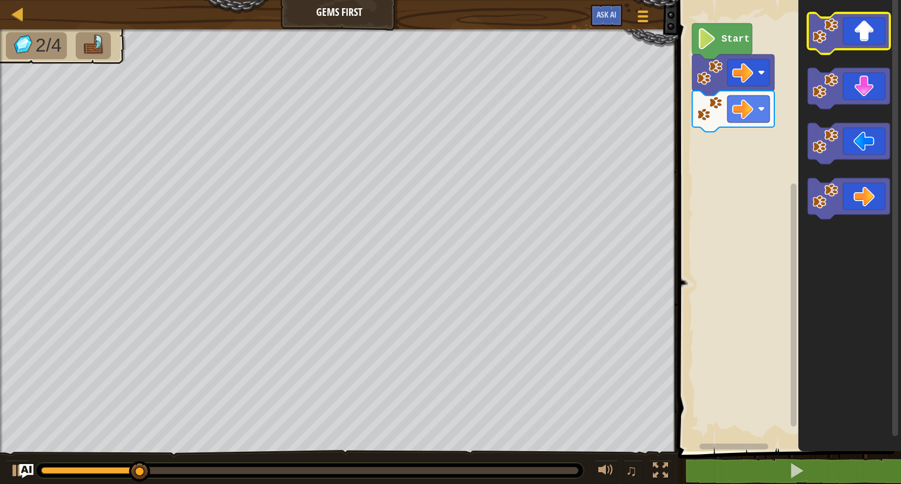
click at [851, 40] on icon "Blockly Workspace" at bounding box center [848, 33] width 82 height 41
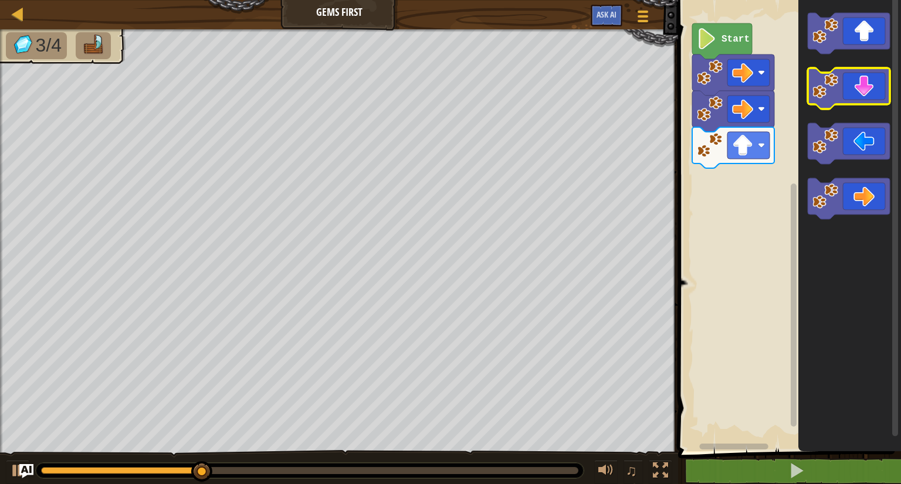
click at [857, 90] on icon "Blockly Workspace" at bounding box center [848, 88] width 82 height 41
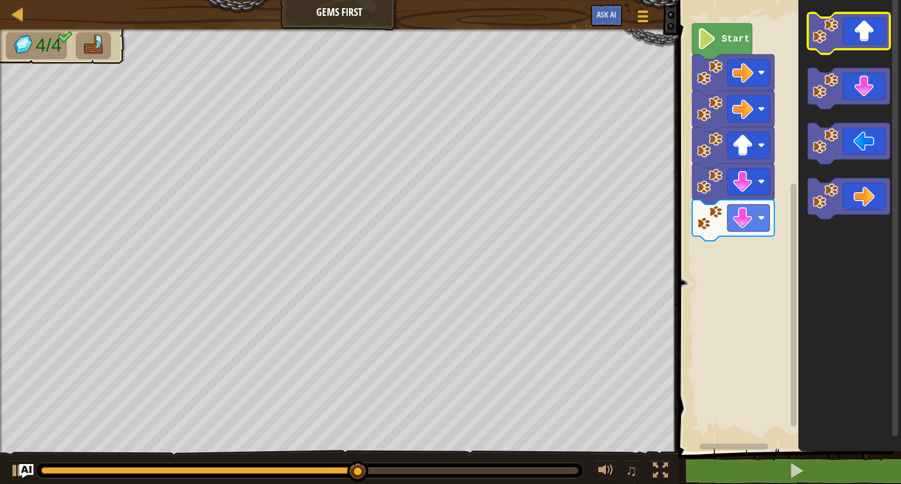
click at [840, 36] on icon "Blockly Workspace" at bounding box center [848, 33] width 82 height 41
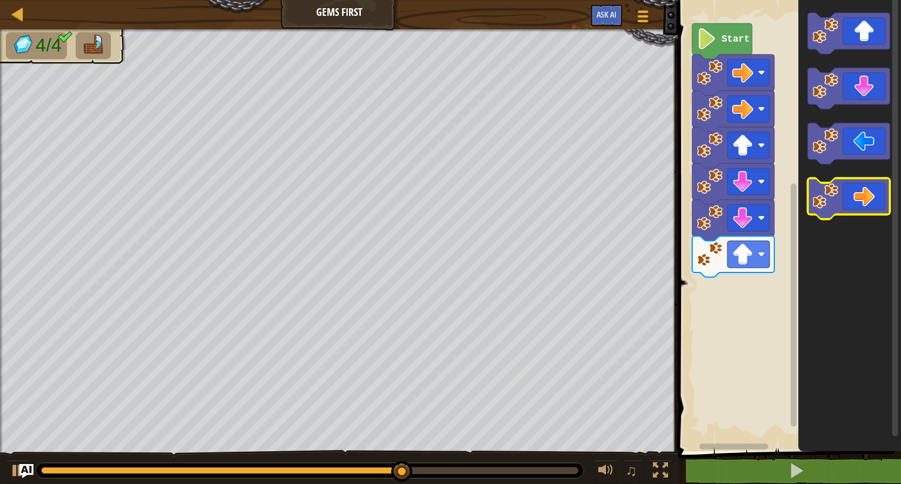
click at [858, 208] on icon "Blockly Workspace" at bounding box center [848, 198] width 82 height 41
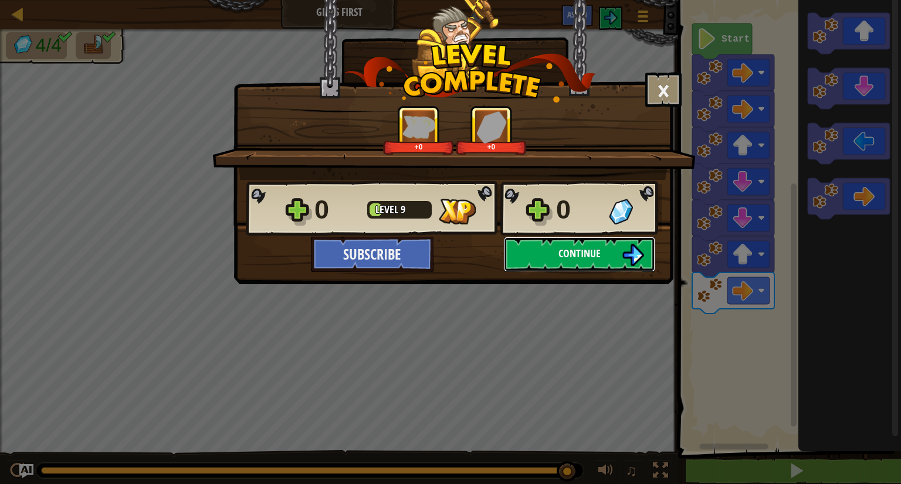
click at [609, 254] on button "Continue" at bounding box center [579, 254] width 151 height 35
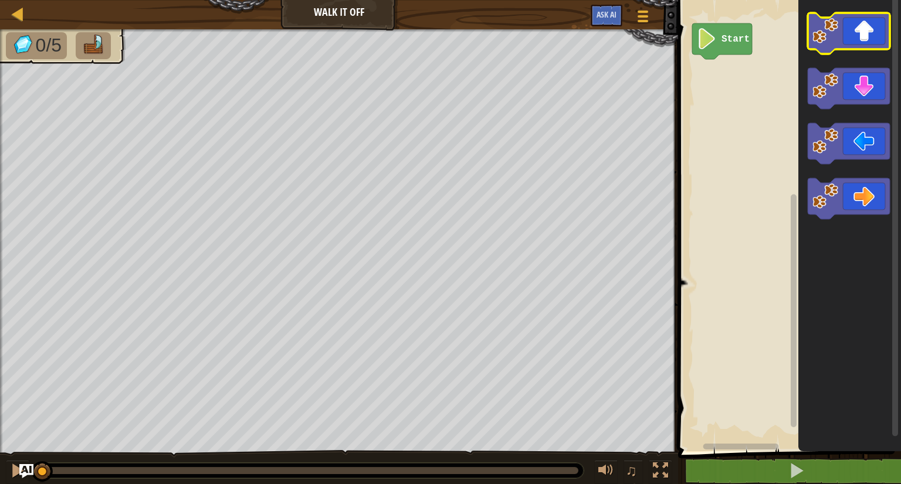
click at [870, 38] on icon "Blockly Workspace" at bounding box center [848, 33] width 82 height 41
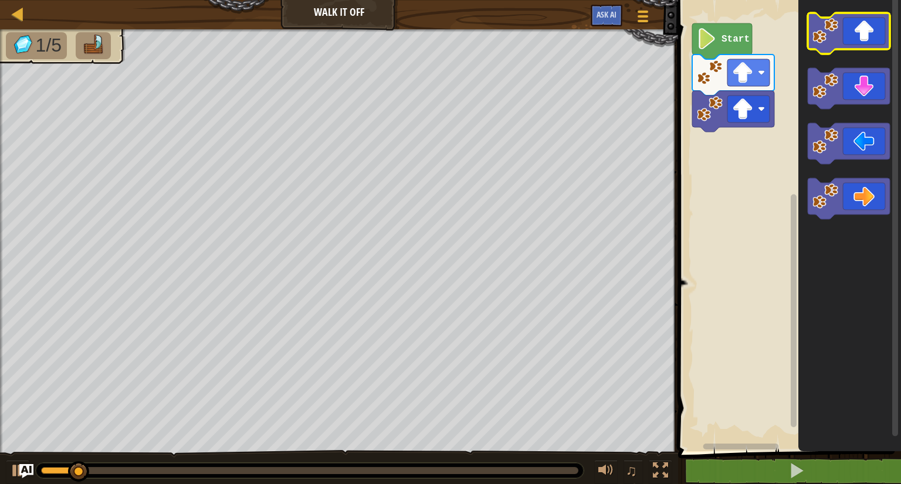
click at [870, 38] on icon "Blockly Workspace" at bounding box center [848, 33] width 82 height 41
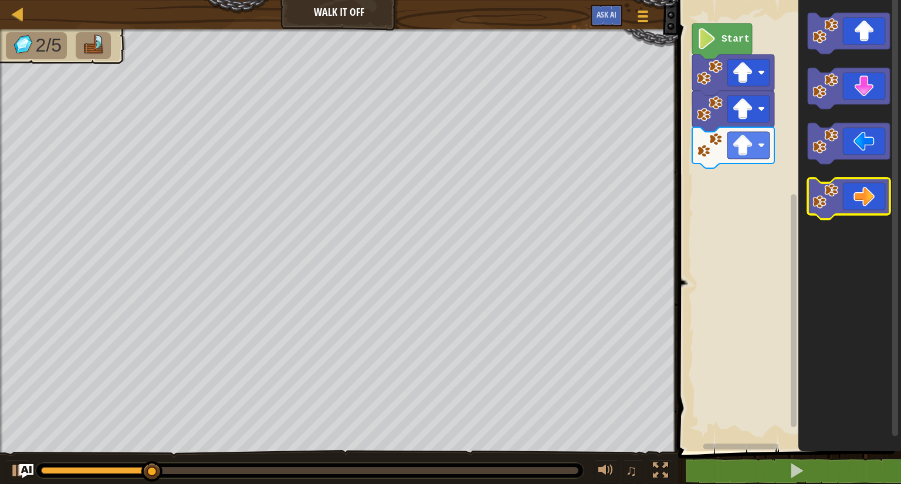
click at [870, 196] on icon "Blockly Workspace" at bounding box center [848, 198] width 82 height 41
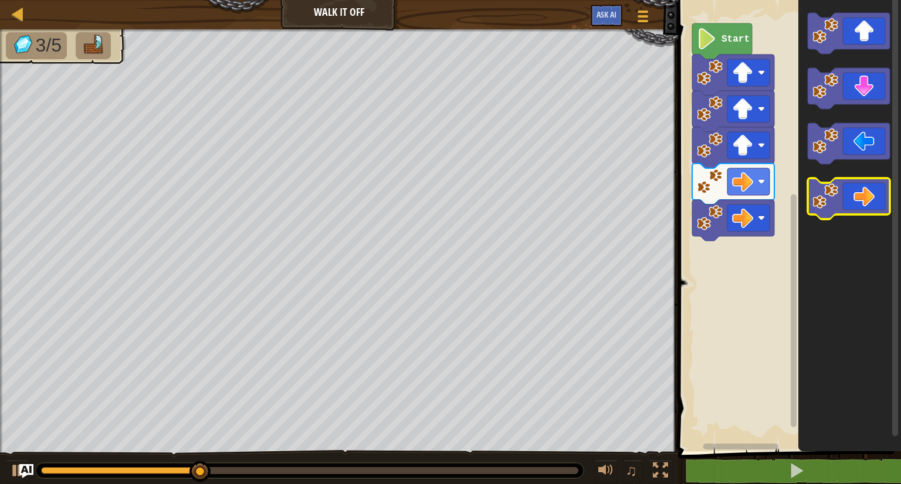
click at [870, 196] on icon "Blockly Workspace" at bounding box center [848, 198] width 82 height 41
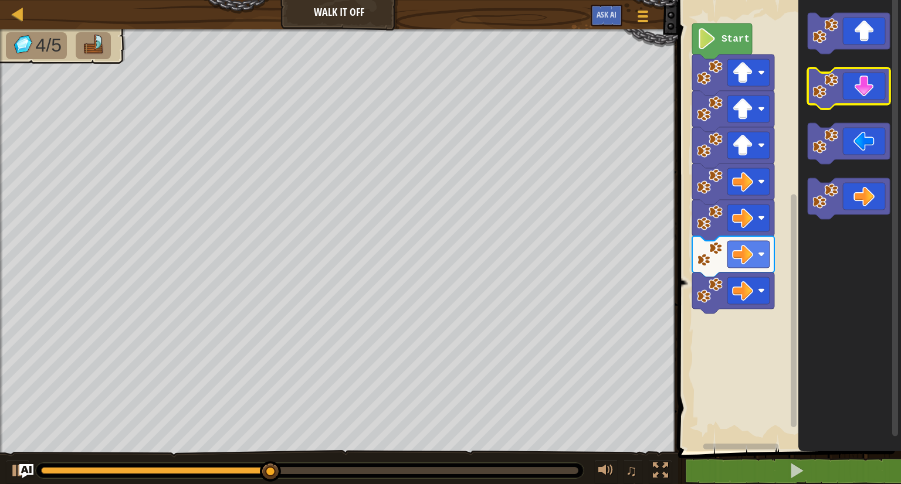
click at [849, 99] on icon "Blockly Workspace" at bounding box center [848, 88] width 82 height 41
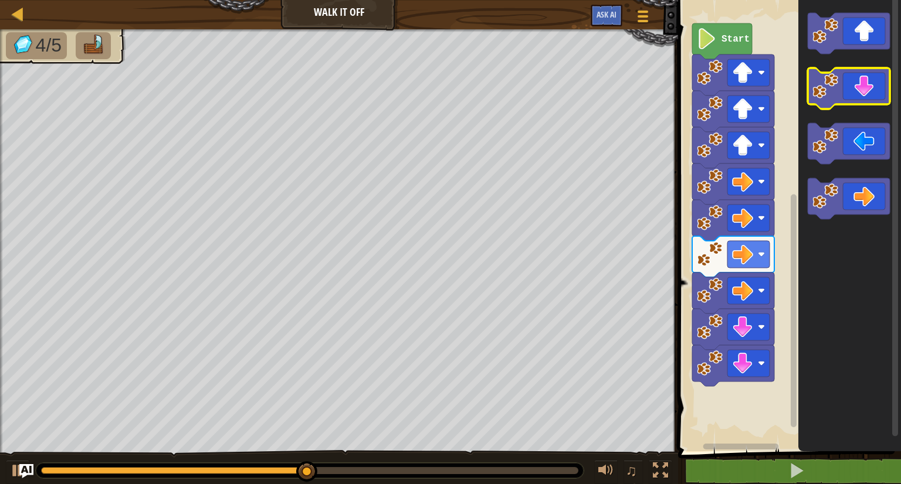
click at [849, 99] on icon "Blockly Workspace" at bounding box center [848, 88] width 82 height 41
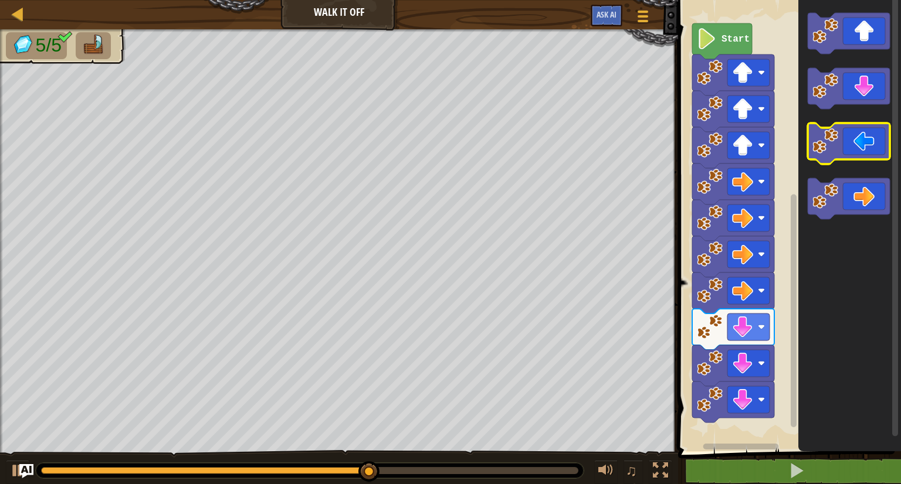
click at [858, 153] on icon "Blockly Workspace" at bounding box center [848, 143] width 82 height 41
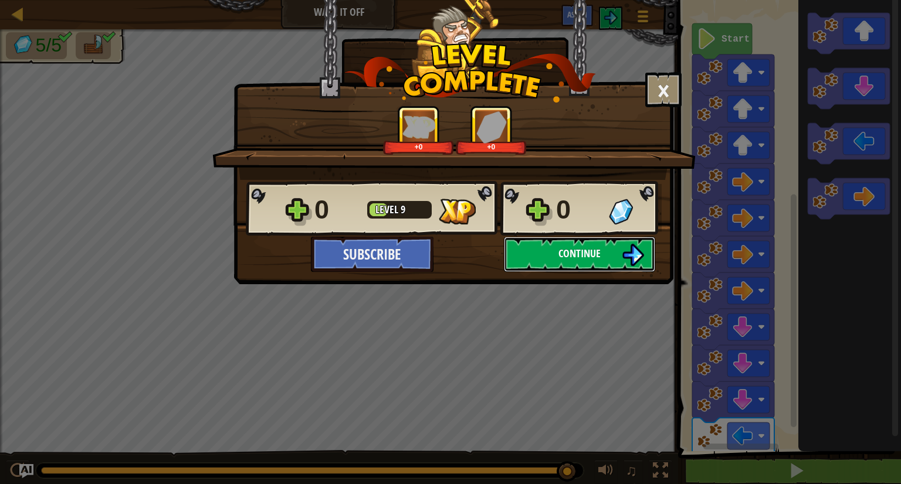
click at [626, 262] on img at bounding box center [633, 255] width 22 height 22
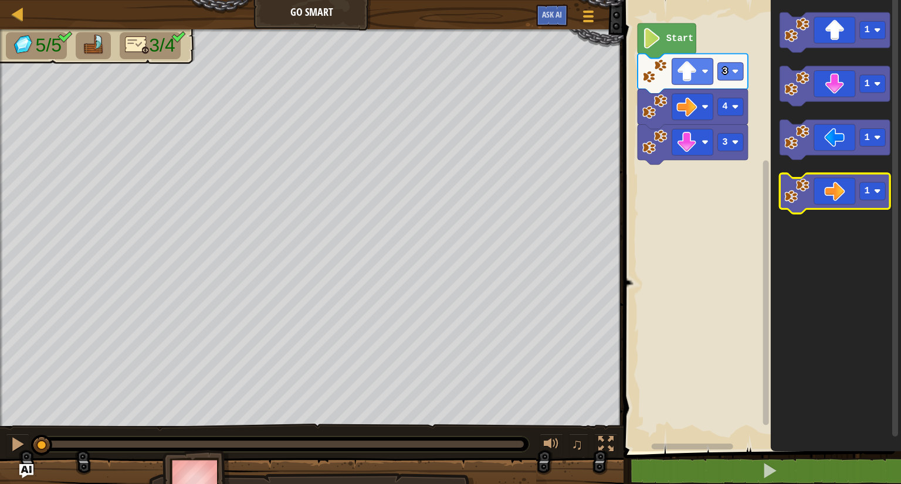
click at [834, 207] on icon "Blockly Workspace" at bounding box center [835, 194] width 110 height 40
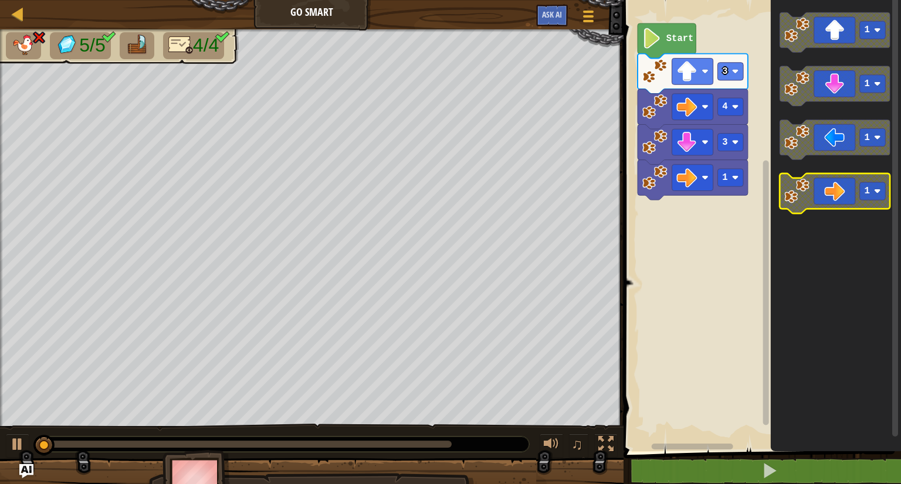
click at [834, 207] on icon "Blockly Workspace" at bounding box center [835, 194] width 110 height 40
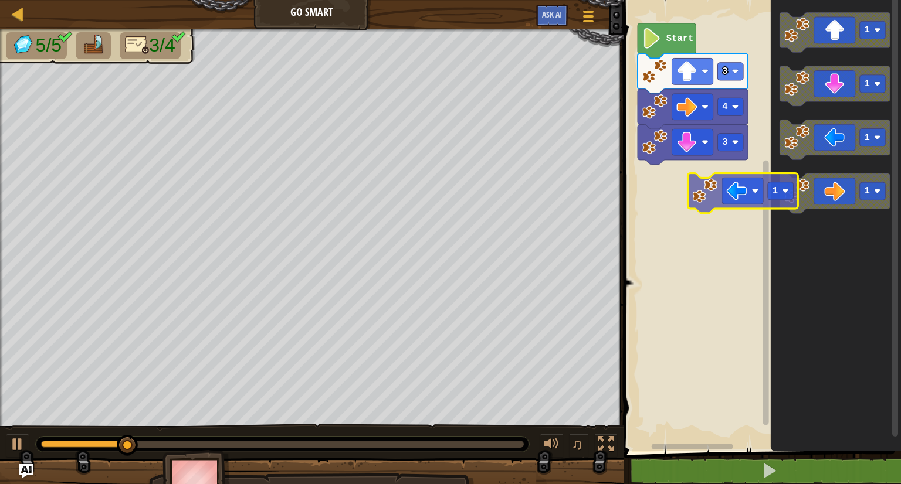
click at [701, 185] on div "3 4 3 Start 1 1 1 1 1" at bounding box center [760, 222] width 281 height 457
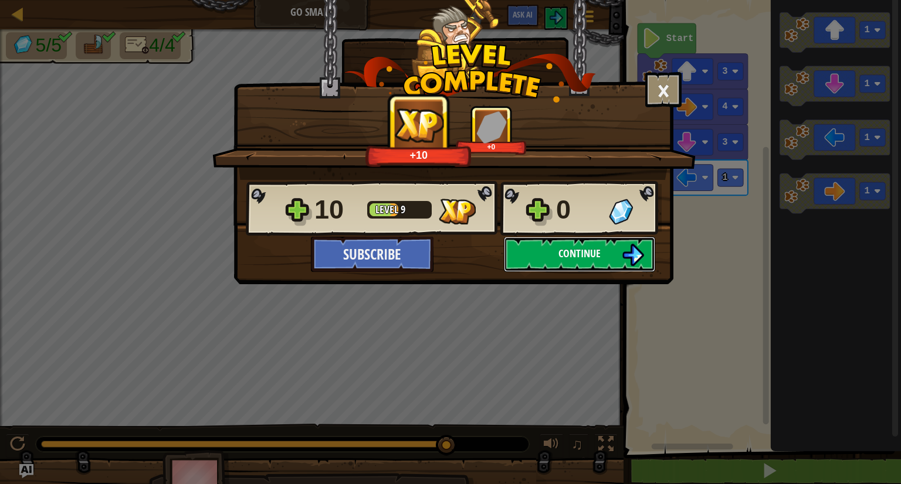
click at [603, 266] on button "Continue" at bounding box center [579, 254] width 151 height 35
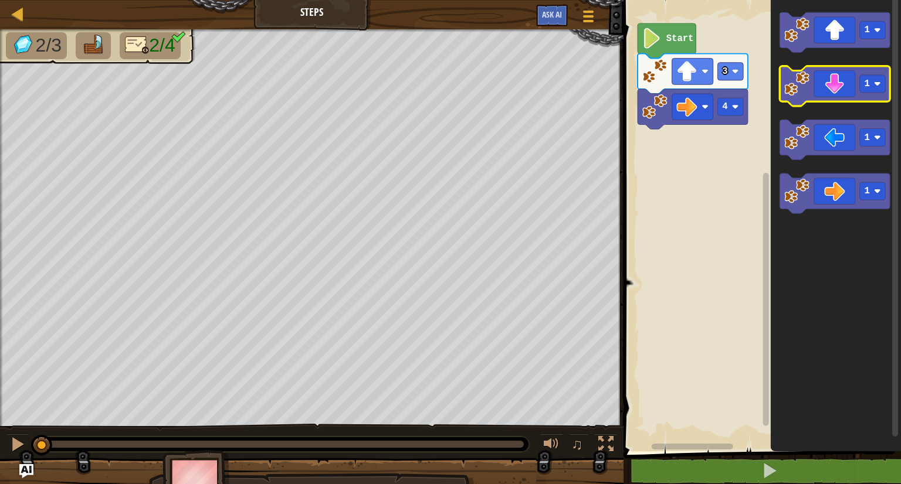
click at [805, 96] on image "Blockly Workspace" at bounding box center [796, 83] width 25 height 25
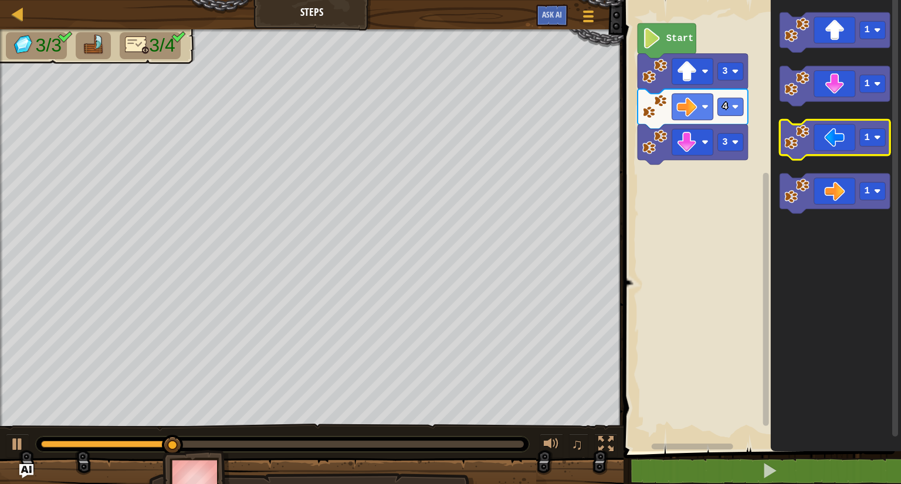
click at [796, 139] on image "Blockly Workspace" at bounding box center [796, 137] width 25 height 25
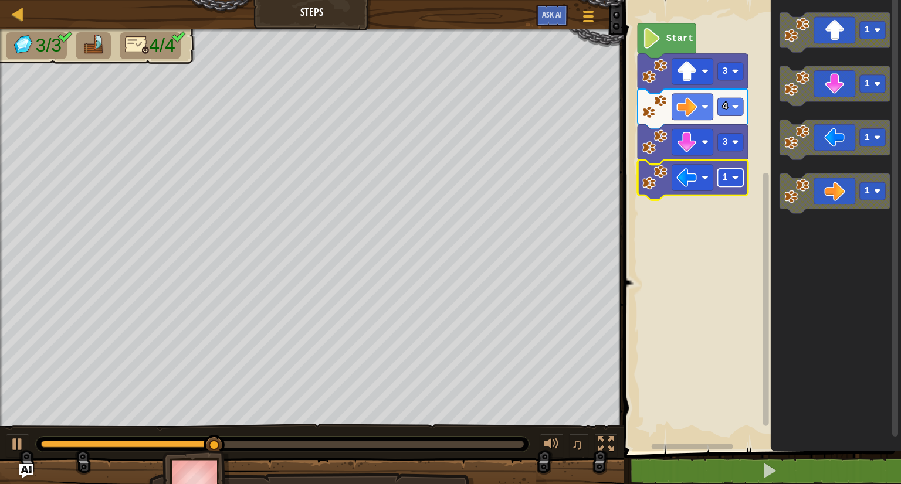
click at [733, 179] on image "Blockly Workspace" at bounding box center [735, 177] width 7 height 7
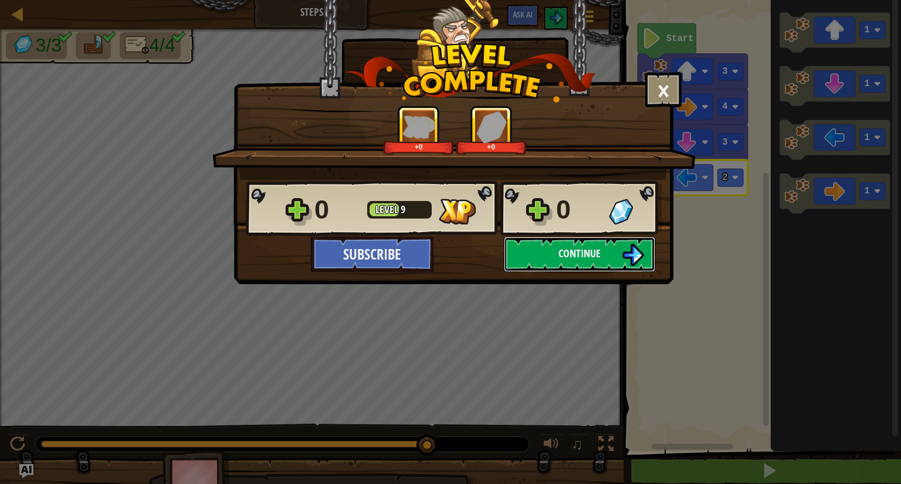
click at [560, 253] on span "Continue" at bounding box center [579, 253] width 42 height 15
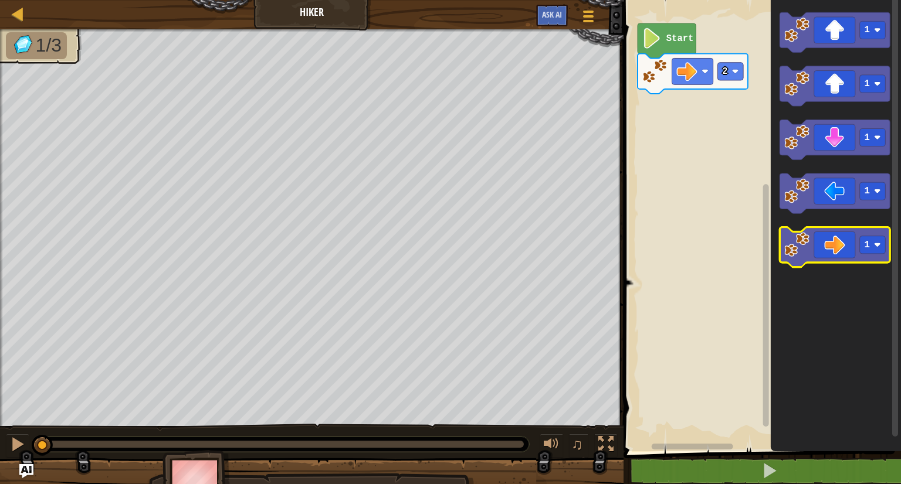
click at [824, 248] on icon "Blockly Workspace" at bounding box center [835, 248] width 110 height 40
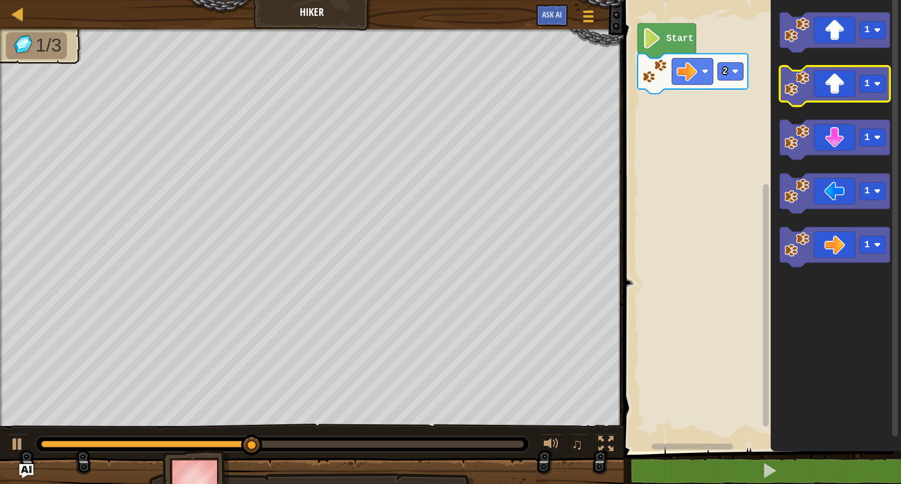
click at [816, 84] on icon "Blockly Workspace" at bounding box center [835, 86] width 110 height 40
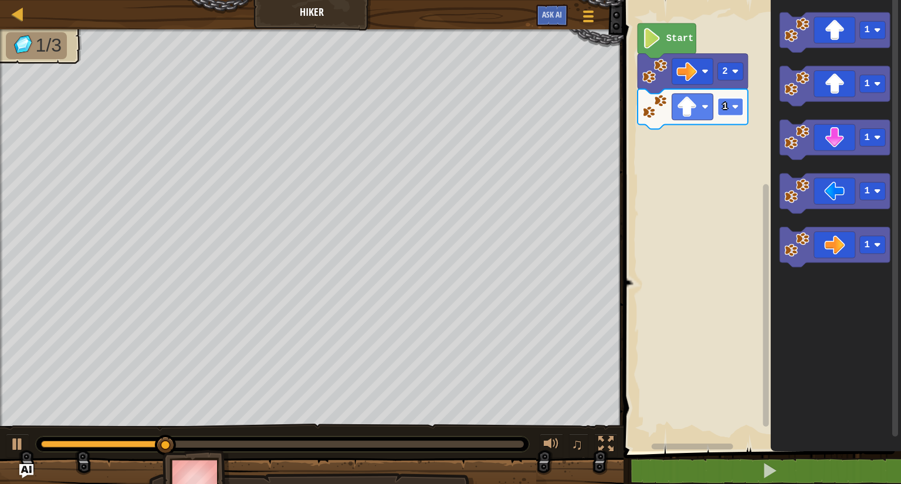
click at [737, 111] on rect "Blockly Workspace" at bounding box center [731, 107] width 26 height 18
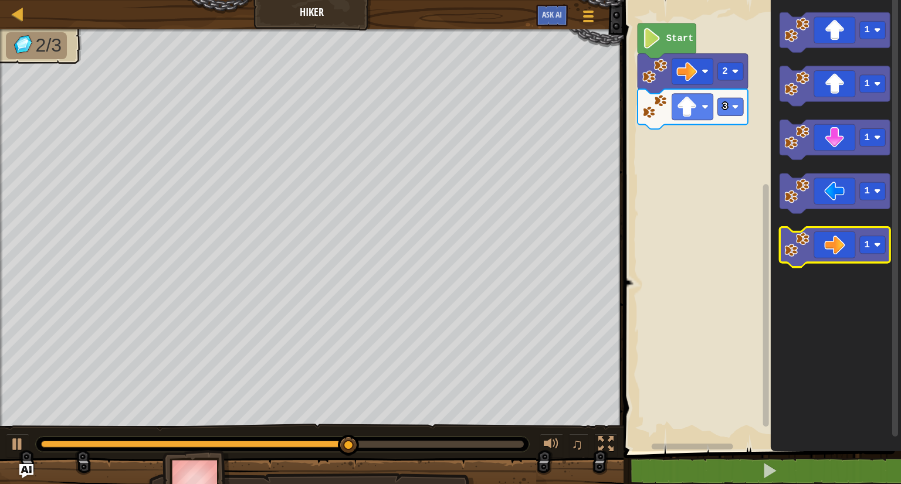
click at [799, 249] on image "Blockly Workspace" at bounding box center [796, 244] width 25 height 25
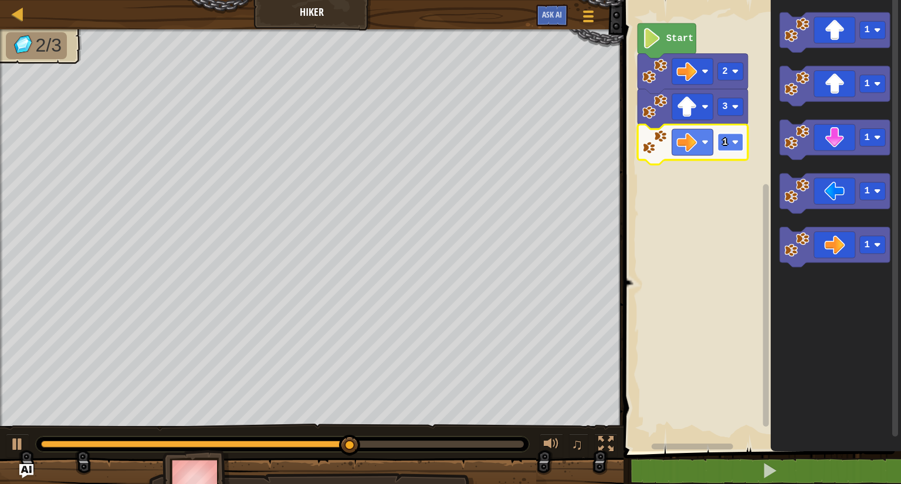
click at [732, 141] on image "Blockly Workspace" at bounding box center [735, 142] width 7 height 7
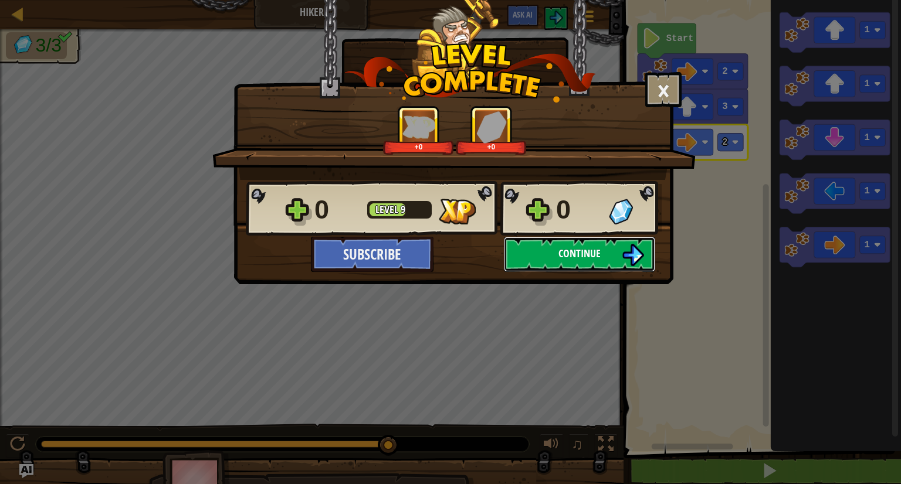
click at [602, 253] on button "Continue" at bounding box center [579, 254] width 151 height 35
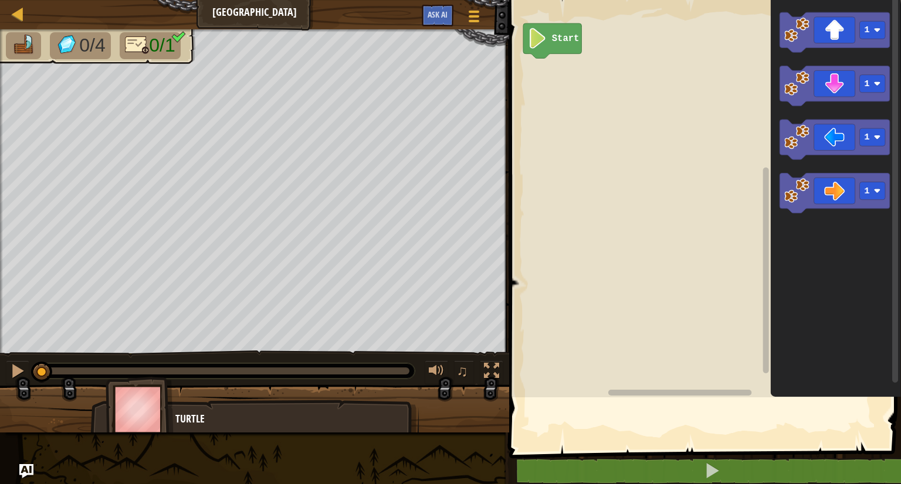
click at [602, 253] on rect "Blockly Workspace" at bounding box center [702, 195] width 395 height 403
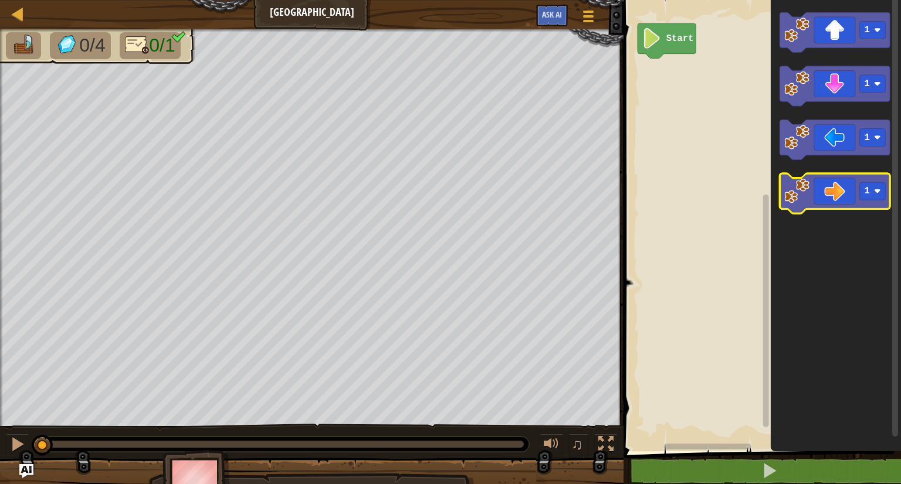
click at [853, 196] on icon "Blockly Workspace" at bounding box center [835, 194] width 110 height 40
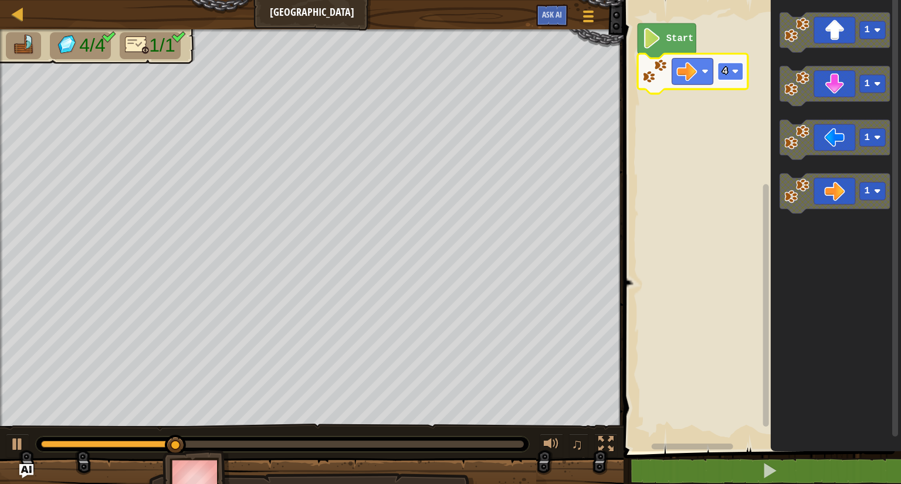
click at [722, 63] on rect "Blockly Workspace" at bounding box center [731, 72] width 26 height 18
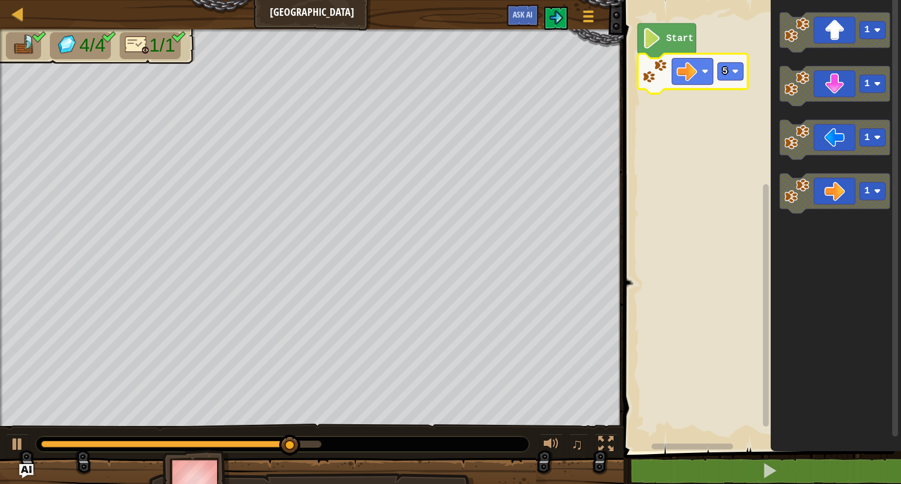
click at [744, 162] on rect "Blockly Workspace" at bounding box center [760, 222] width 281 height 457
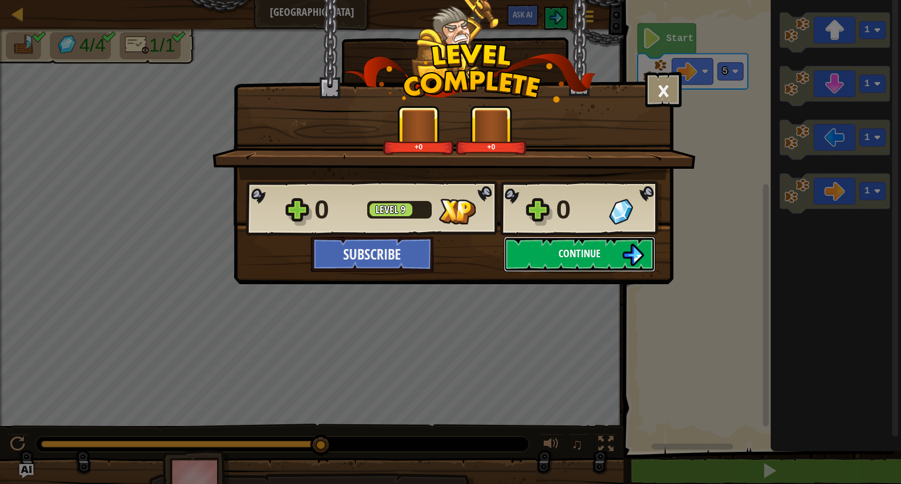
click at [559, 247] on span "Continue" at bounding box center [579, 253] width 42 height 15
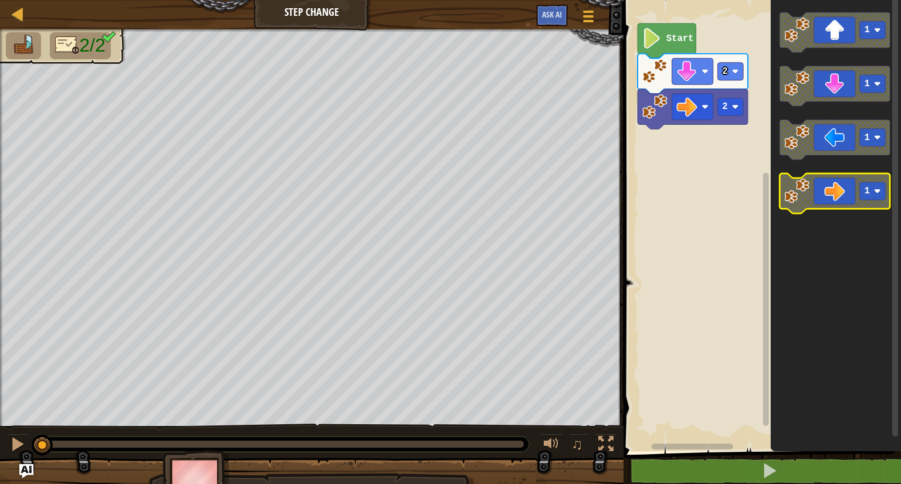
click at [842, 191] on icon "Blockly Workspace" at bounding box center [835, 194] width 110 height 40
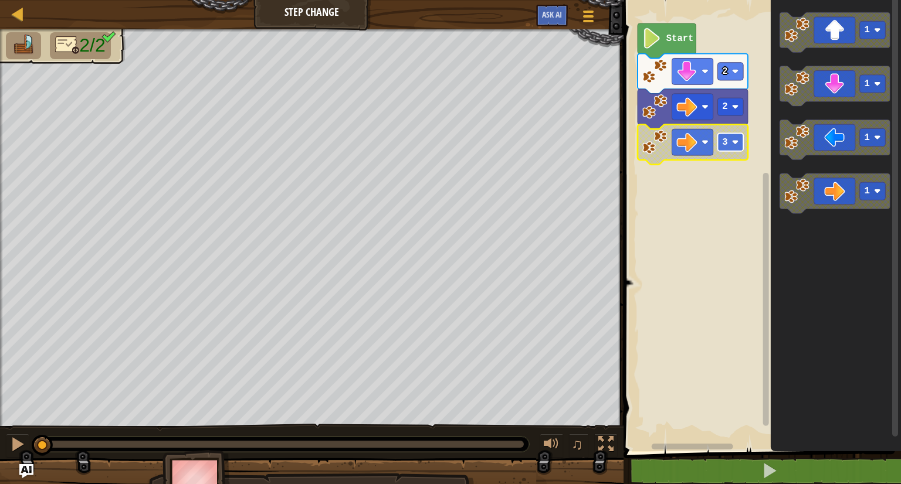
click at [736, 146] on rect "Blockly Workspace" at bounding box center [731, 143] width 26 height 18
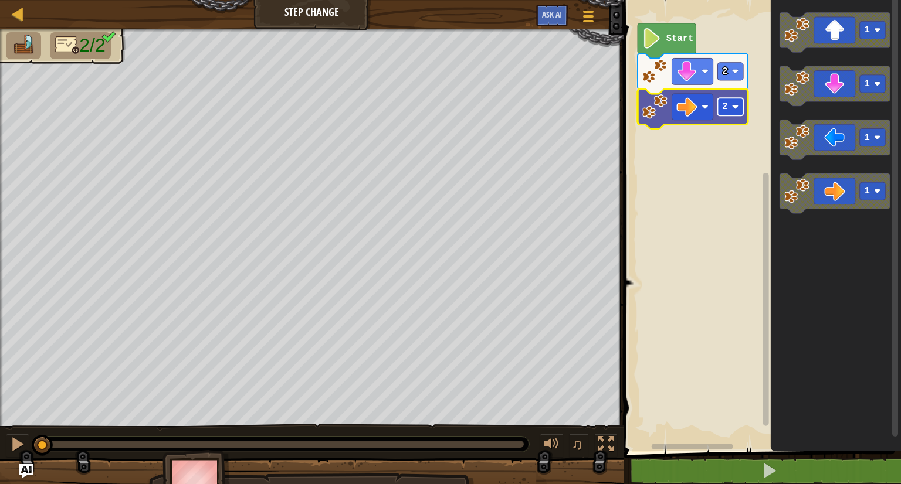
click at [734, 101] on rect "Blockly Workspace" at bounding box center [731, 107] width 26 height 18
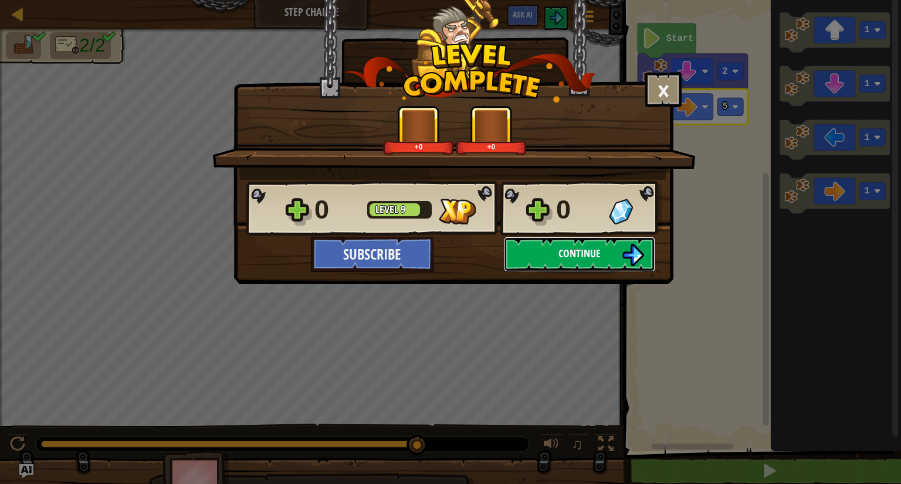
click at [560, 264] on button "Continue" at bounding box center [579, 254] width 151 height 35
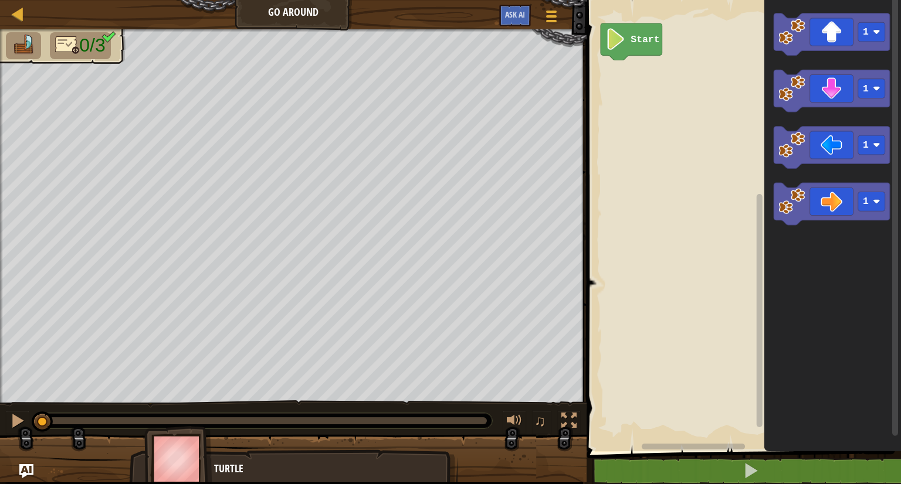
click at [719, 211] on rect "Blockly Workspace" at bounding box center [742, 222] width 318 height 457
click at [648, 106] on div "Start 1 1 1 1 1" at bounding box center [742, 222] width 318 height 457
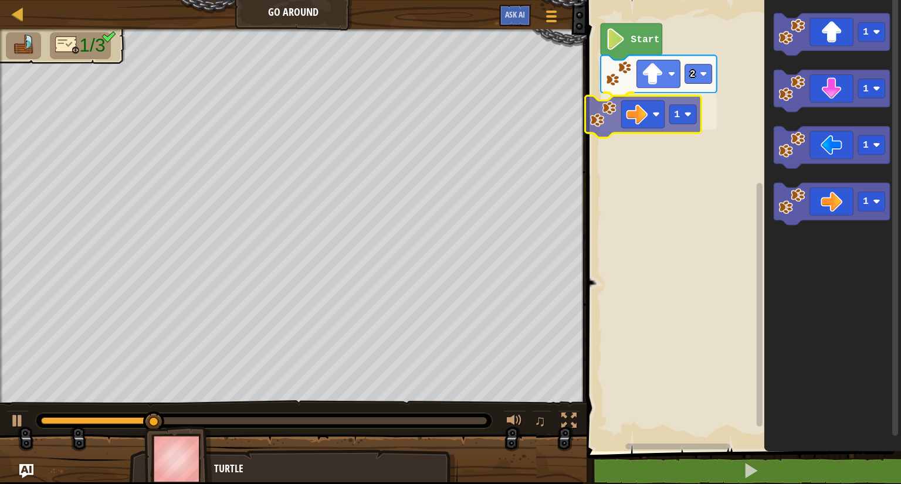
click at [626, 111] on div "Start 2 1 1 1 1 1 1" at bounding box center [742, 222] width 318 height 457
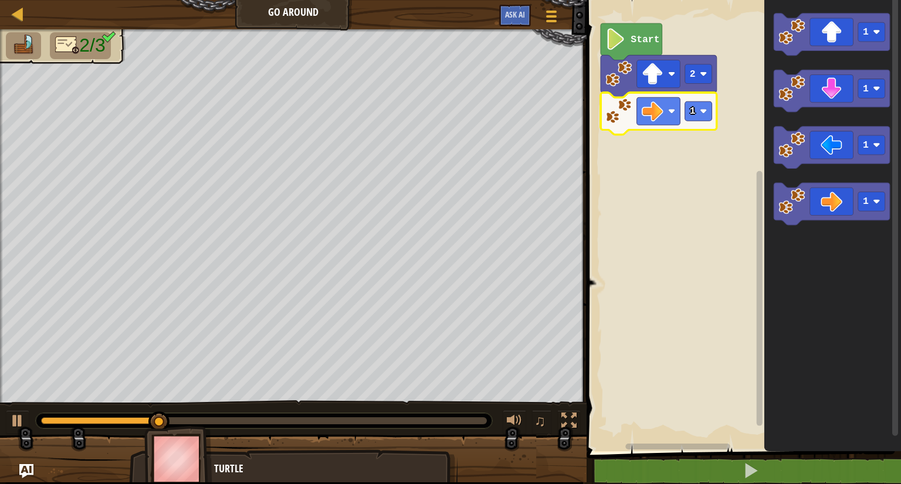
click at [710, 121] on icon "Blockly Workspace" at bounding box center [658, 114] width 116 height 42
click at [699, 107] on rect "Blockly Workspace" at bounding box center [698, 110] width 27 height 19
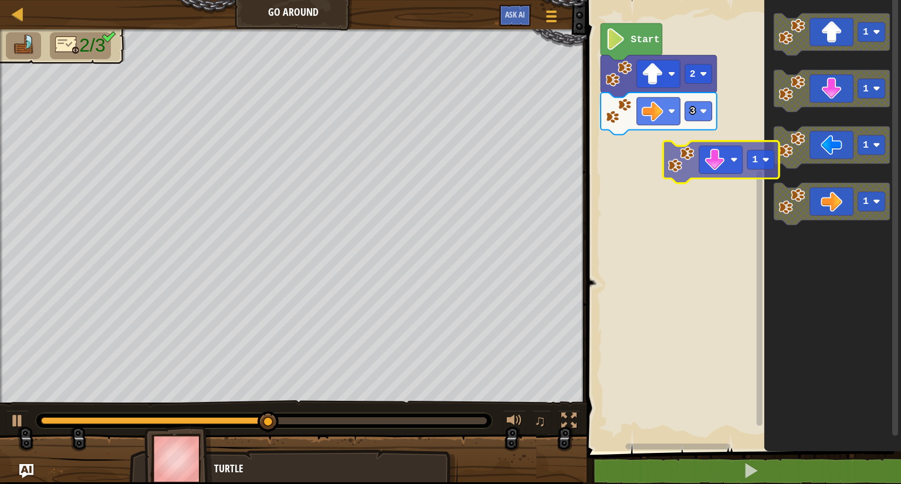
click at [651, 151] on div "Start 2 3 1 1 1 1 1" at bounding box center [742, 222] width 318 height 457
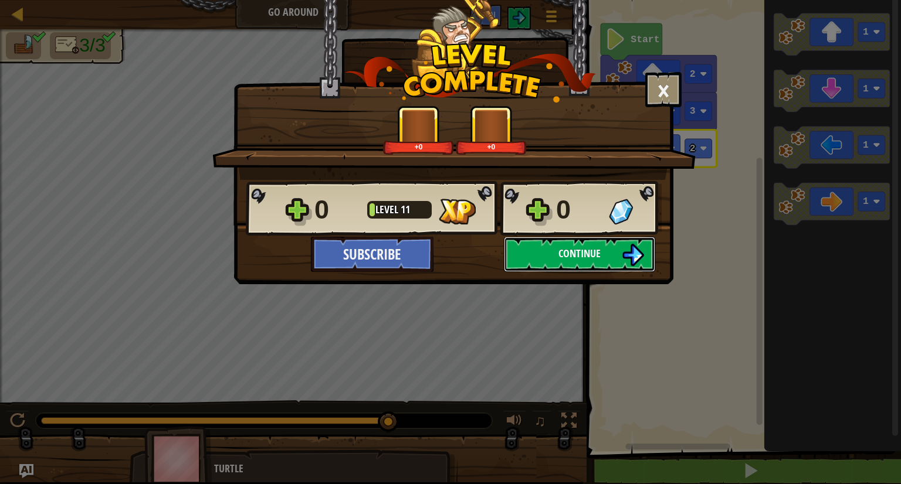
click at [546, 249] on button "Continue" at bounding box center [579, 254] width 151 height 35
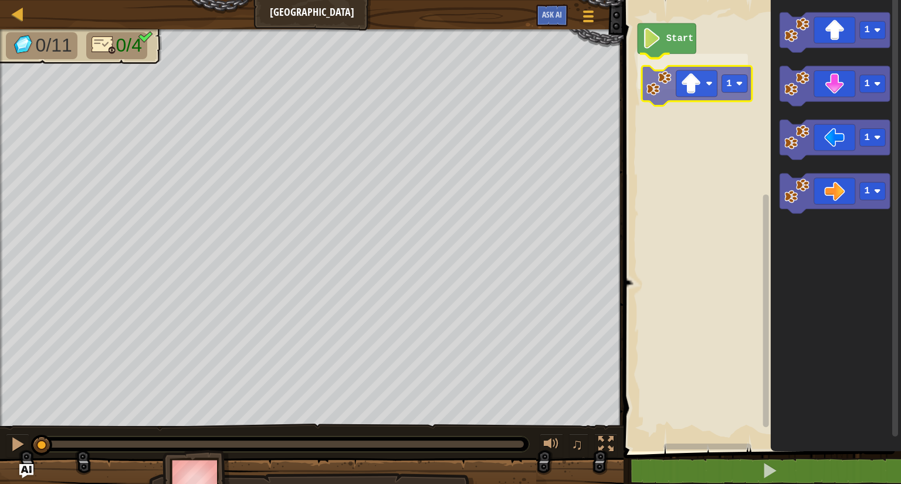
click at [654, 91] on div "Start 1 1 1 1 1 1" at bounding box center [760, 222] width 281 height 457
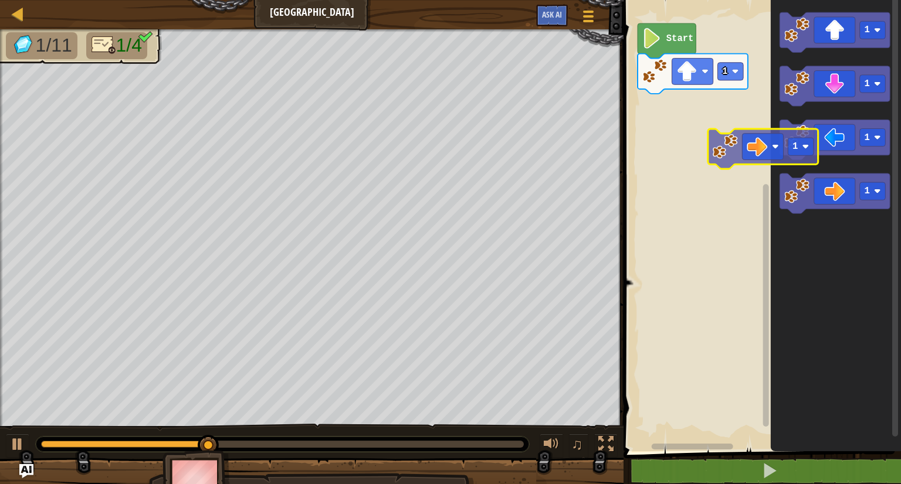
click at [691, 134] on div "Start 1 1 1 1 1 1" at bounding box center [760, 222] width 281 height 457
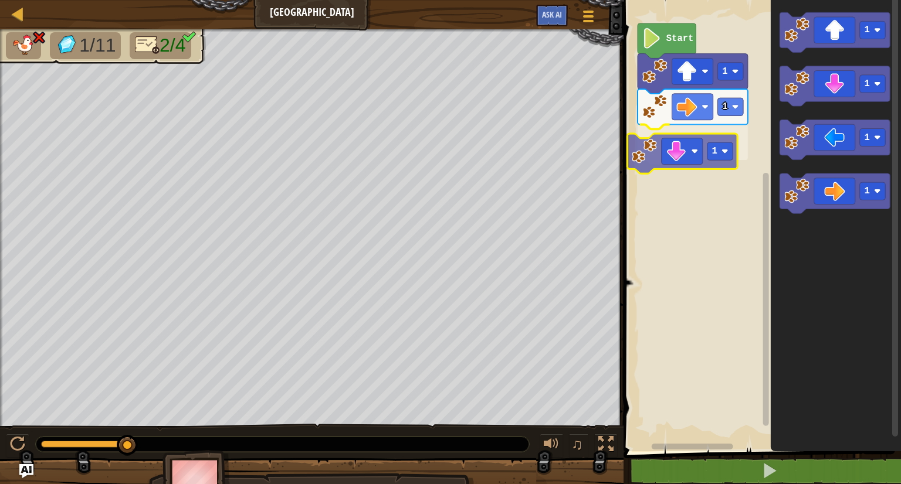
click at [650, 150] on div "1 1 1 Start 1 1 1 1 1" at bounding box center [760, 222] width 281 height 457
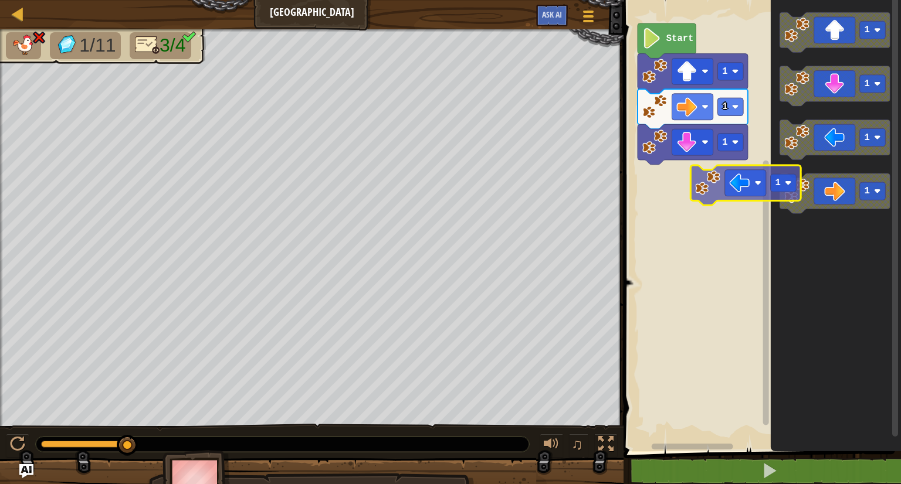
click at [683, 190] on div "1 1 1 Start 1 1 1 1 1" at bounding box center [760, 222] width 281 height 457
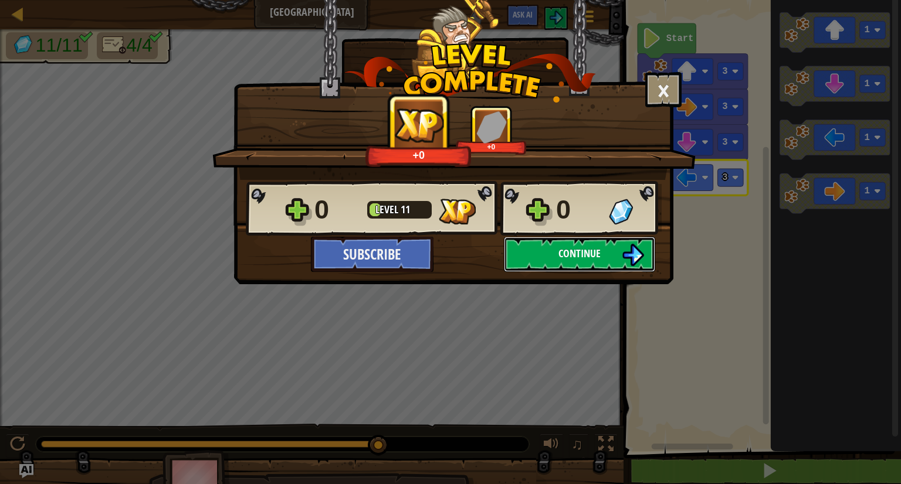
click at [585, 266] on button "Continue" at bounding box center [579, 254] width 151 height 35
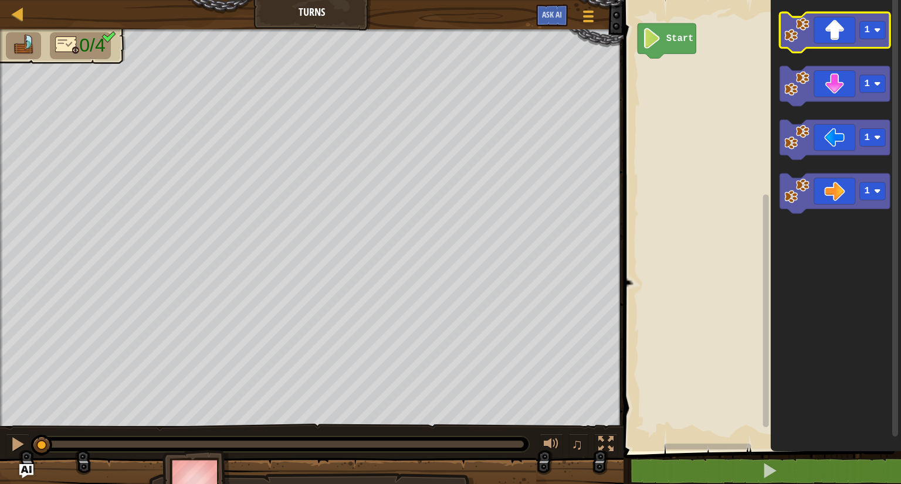
click at [814, 36] on icon "Blockly Workspace" at bounding box center [835, 32] width 110 height 40
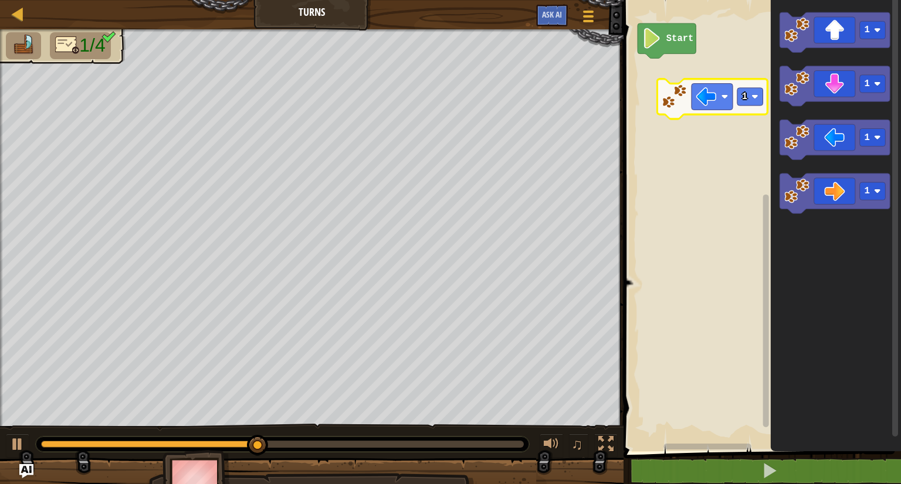
click at [684, 101] on div "Start 1 1 1 1 1" at bounding box center [760, 222] width 281 height 457
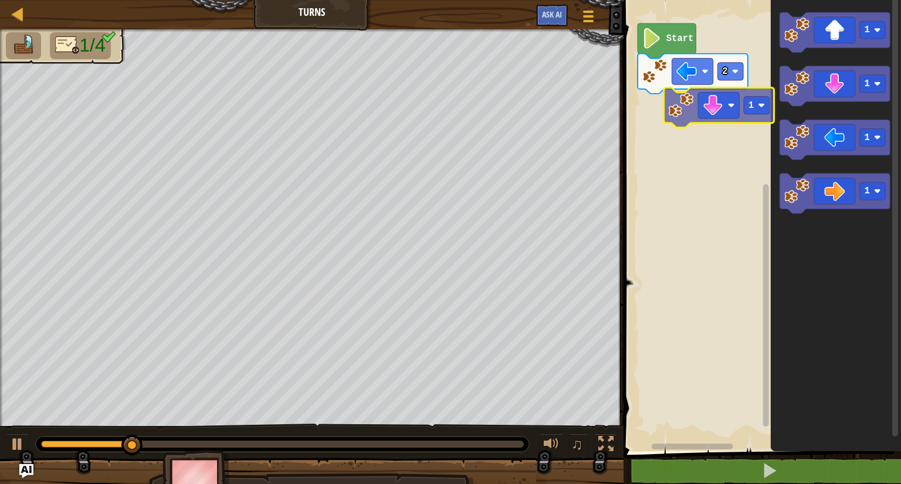
click at [668, 110] on div "Start 2 1 1 1 1 1" at bounding box center [760, 222] width 281 height 457
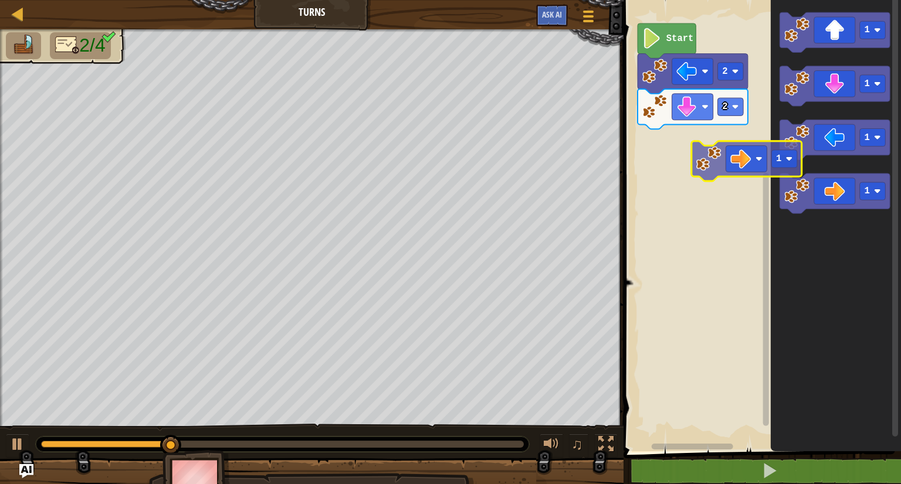
click at [667, 127] on div "Start 2 2 1 1 1 1 1" at bounding box center [760, 222] width 281 height 457
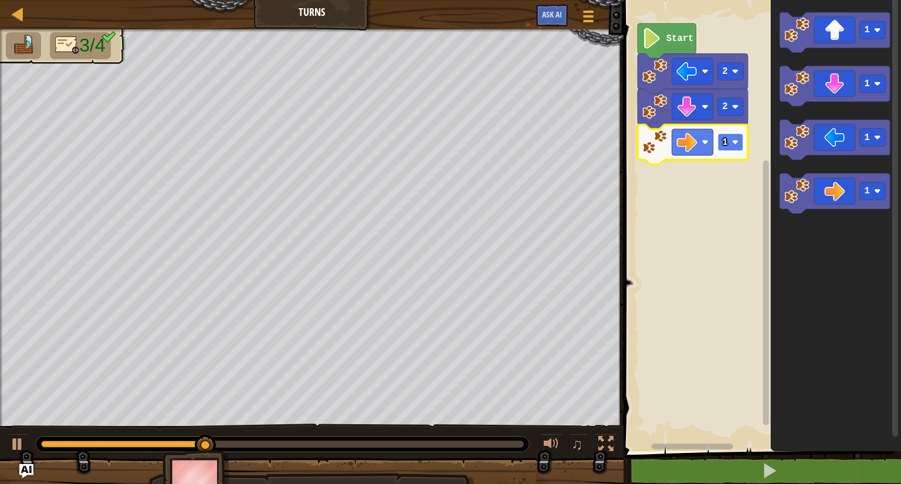
click at [732, 142] on image "Blockly Workspace" at bounding box center [735, 142] width 7 height 7
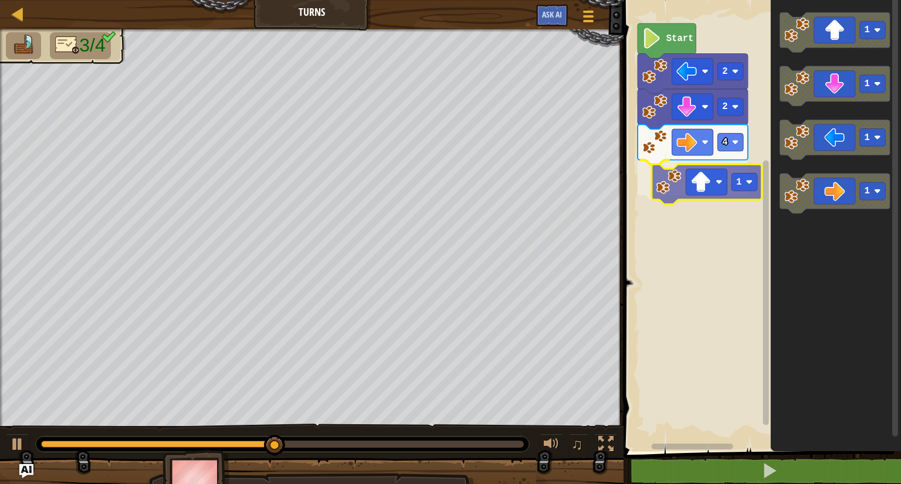
click at [670, 196] on div "Start 2 2 4 1 1 1 1 1 1" at bounding box center [760, 222] width 281 height 457
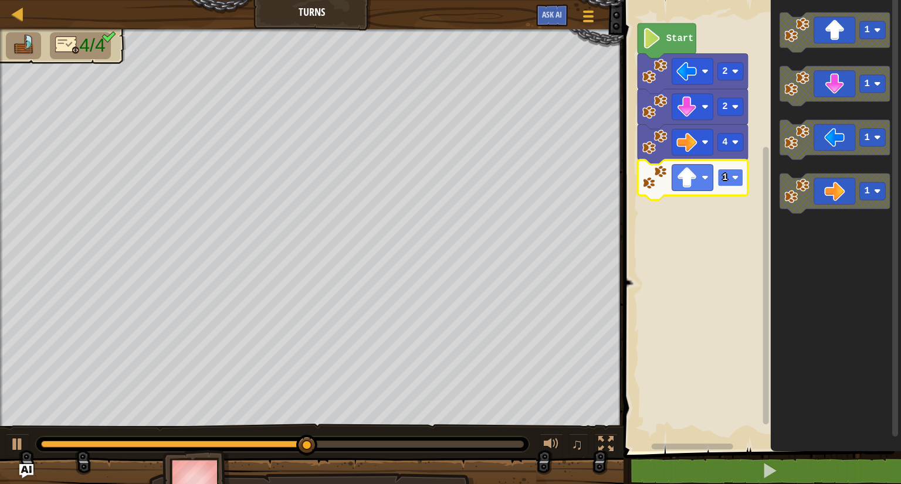
click at [741, 181] on rect "Blockly Workspace" at bounding box center [731, 178] width 26 height 18
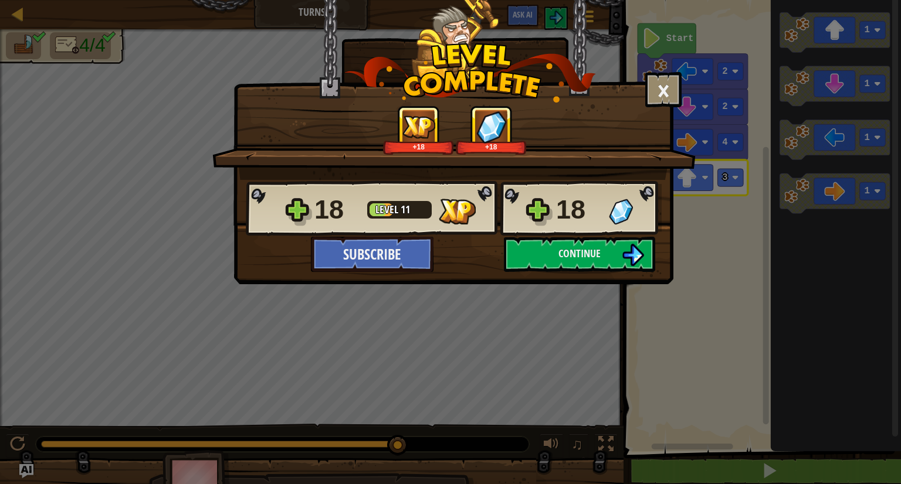
click at [213, 158] on div "+18 +18" at bounding box center [453, 143] width 483 height 74
drag, startPoint x: 557, startPoint y: 253, endPoint x: 556, endPoint y: 263, distance: 10.0
drag, startPoint x: 556, startPoint y: 263, endPoint x: 528, endPoint y: 257, distance: 28.9
click at [528, 257] on button "Continue" at bounding box center [579, 254] width 151 height 35
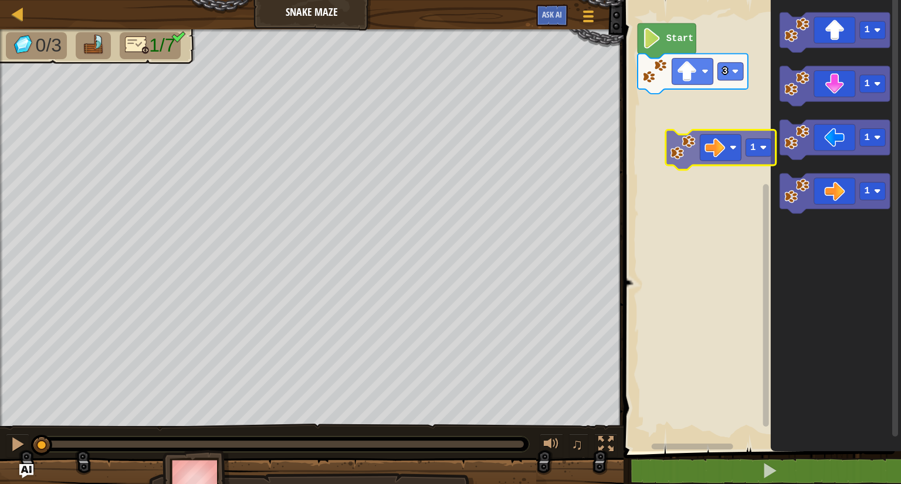
click at [702, 142] on div "3 Start 1 1 1 1 1" at bounding box center [760, 222] width 281 height 457
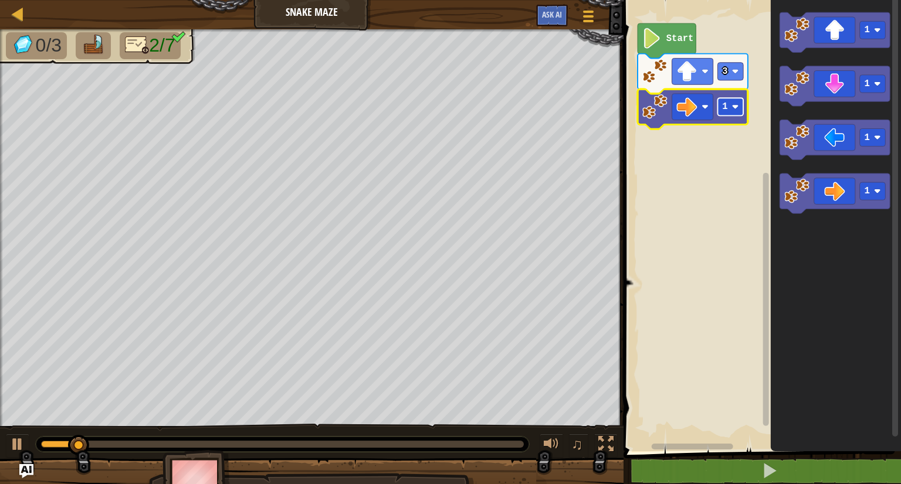
click at [734, 111] on rect "Blockly Workspace" at bounding box center [731, 107] width 26 height 18
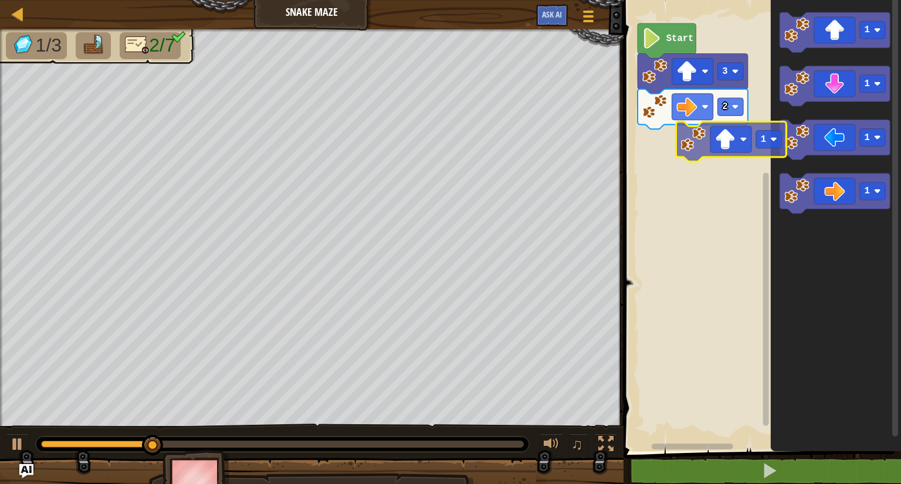
click at [666, 181] on div "Start 3 2 1 1 1 1 1" at bounding box center [760, 222] width 281 height 457
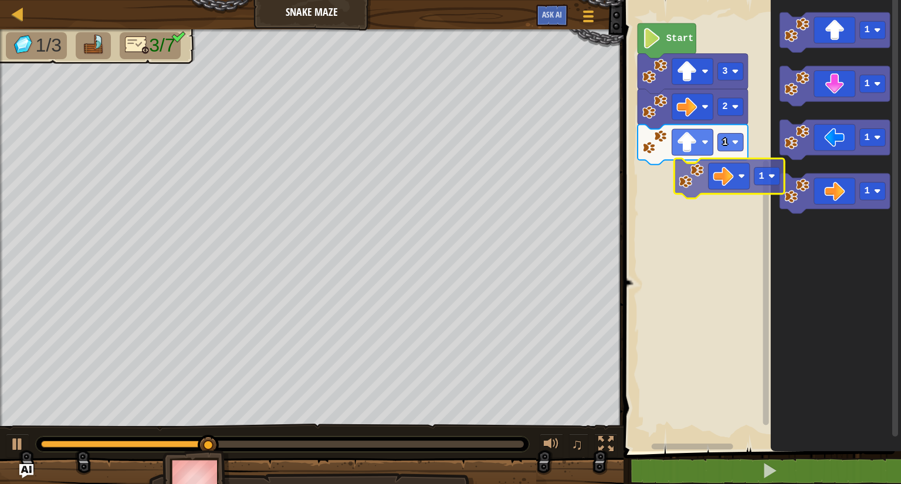
click at [719, 193] on div "1 2 3 Start 1 1 1 1 1" at bounding box center [760, 222] width 281 height 457
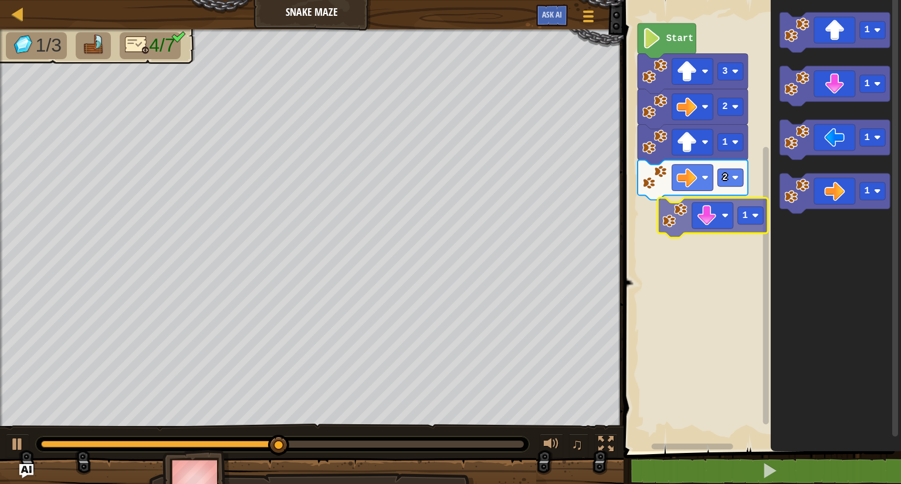
click at [681, 229] on div "Start 3 2 1 2 1 1 1 1 1" at bounding box center [760, 222] width 281 height 457
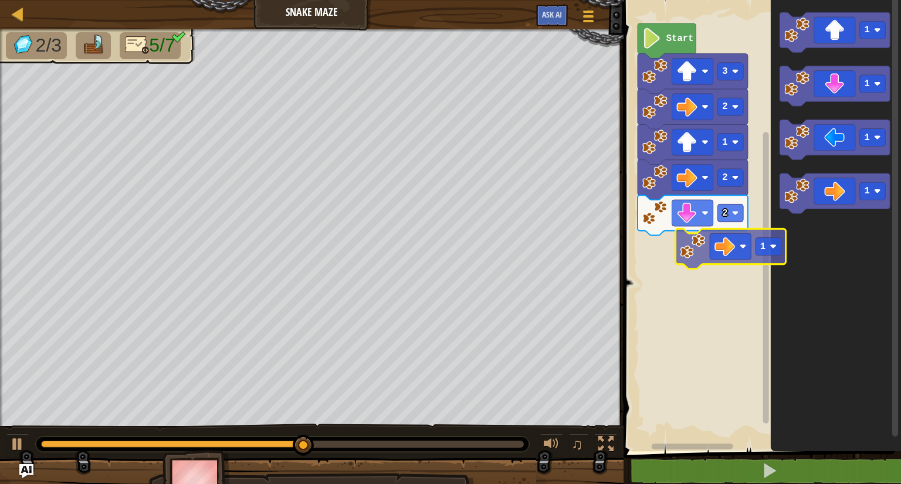
click at [693, 244] on div "Start 3 2 1 2 2 1 1 1 1 1" at bounding box center [760, 222] width 281 height 457
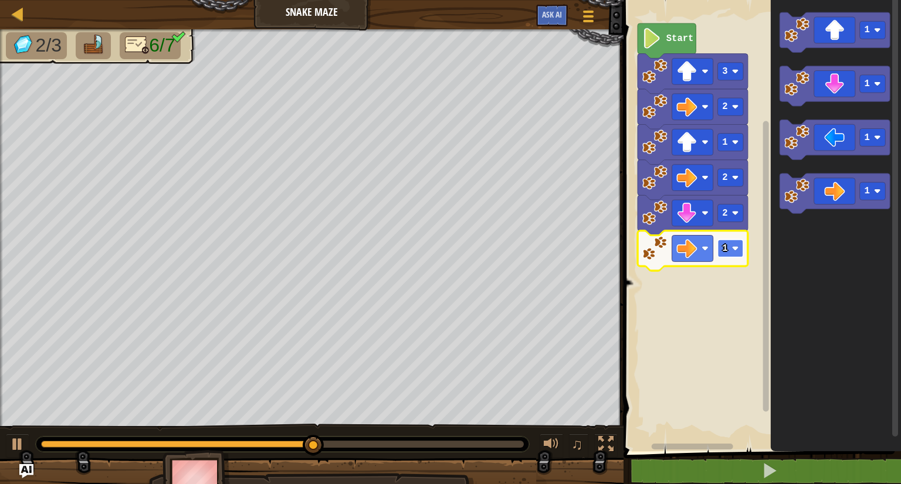
click at [732, 253] on rect "Blockly Workspace" at bounding box center [731, 249] width 26 height 18
click at [699, 256] on div "Start 3 2 1 2 2 2 1 1 1 1" at bounding box center [760, 222] width 281 height 457
click at [731, 282] on div "Start 3 2 1 2 2 2 1 1 1 1" at bounding box center [760, 222] width 281 height 457
click at [736, 205] on div "Start 3 2 1 2 2 2 1 1 1 1" at bounding box center [760, 222] width 281 height 457
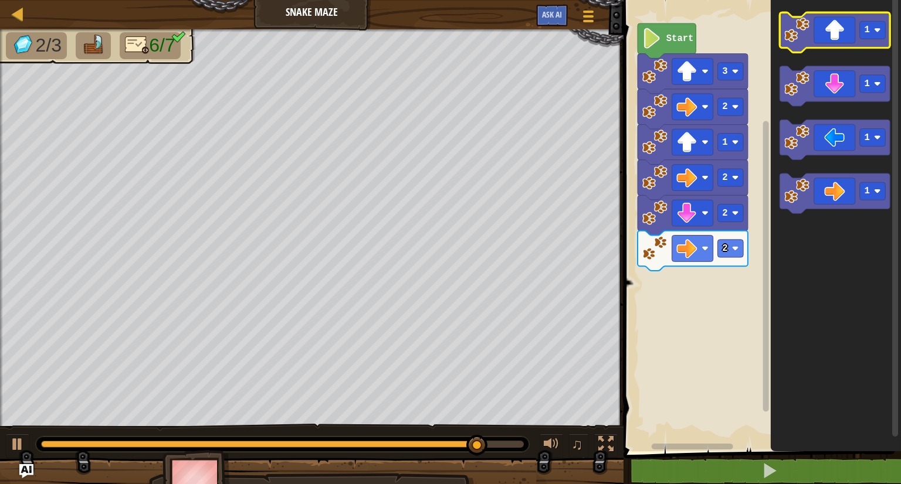
click at [805, 27] on image "Blockly Workspace" at bounding box center [796, 29] width 25 height 25
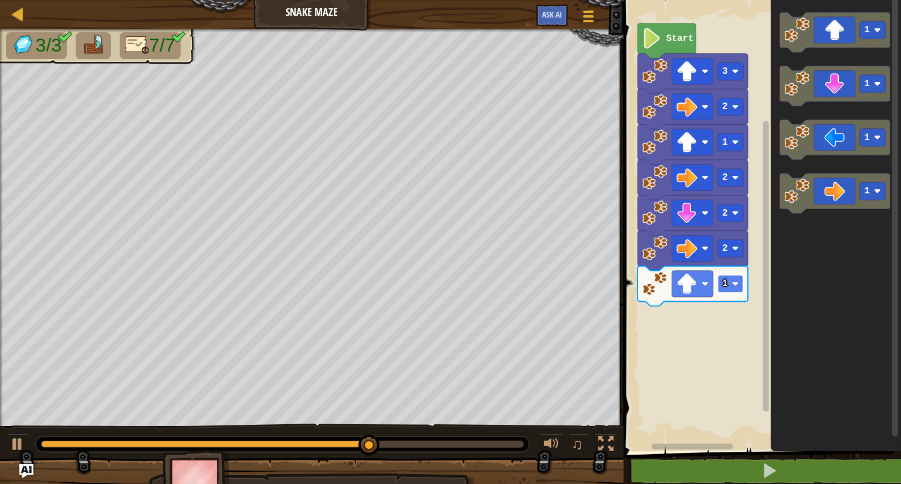
click at [728, 283] on rect "Blockly Workspace" at bounding box center [731, 284] width 26 height 18
click at [737, 287] on image "Blockly Workspace" at bounding box center [735, 284] width 7 height 7
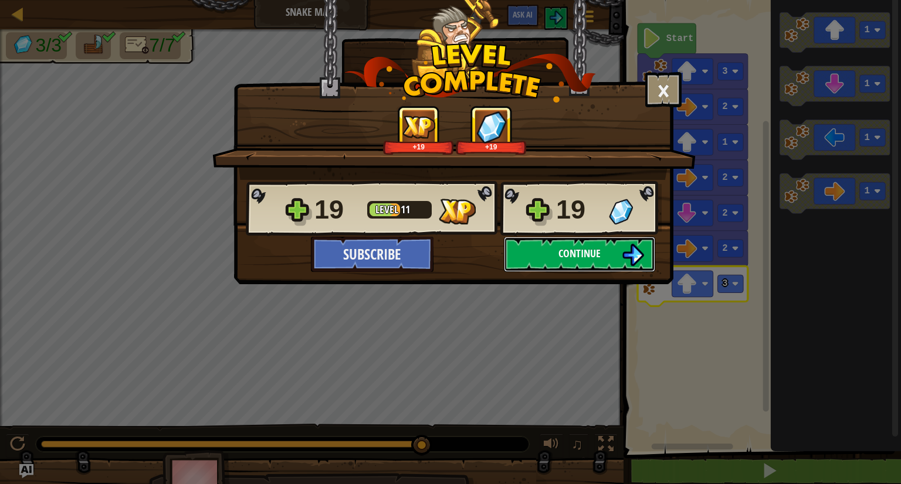
click at [627, 247] on img at bounding box center [633, 255] width 22 height 22
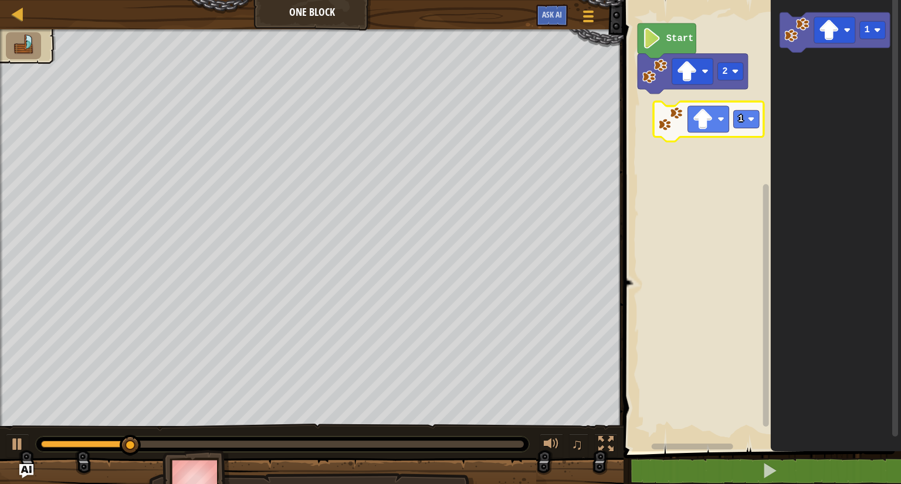
click at [649, 130] on div "Start 2 1 1" at bounding box center [760, 222] width 281 height 457
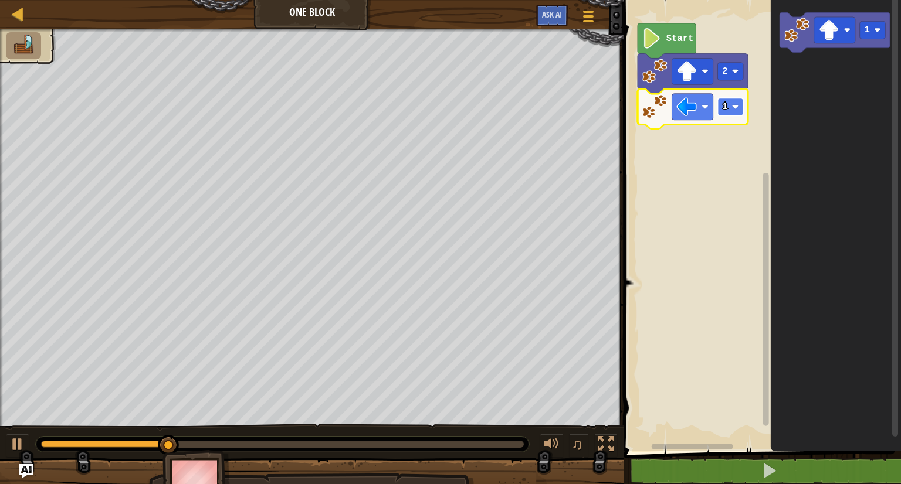
click at [729, 107] on rect "Blockly Workspace" at bounding box center [731, 107] width 26 height 18
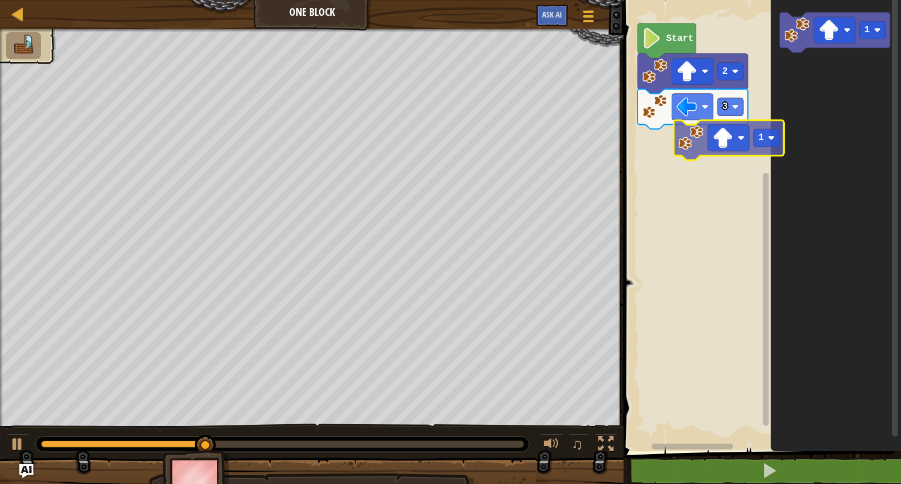
click at [669, 148] on div "Start 2 3 1 1" at bounding box center [760, 222] width 281 height 457
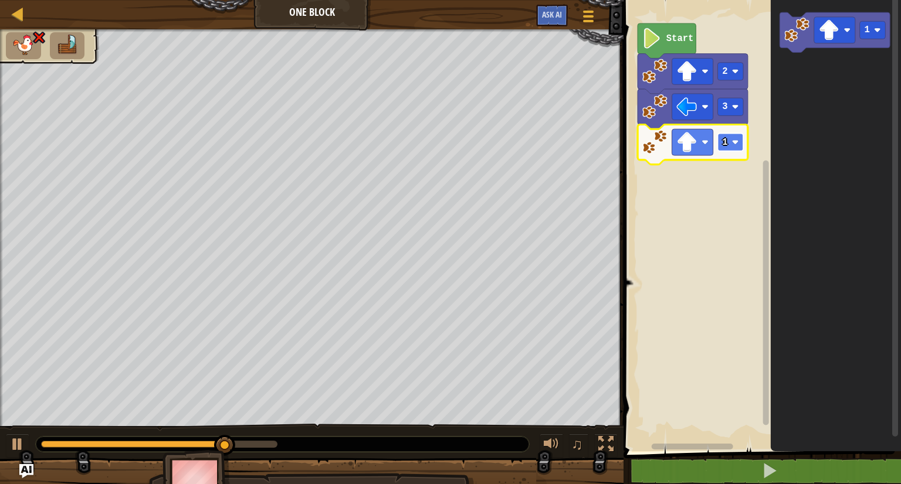
click at [739, 136] on rect "Blockly Workspace" at bounding box center [731, 143] width 26 height 18
click at [699, 144] on rect "Blockly Workspace" at bounding box center [692, 142] width 41 height 26
click at [732, 141] on rect "Blockly Workspace" at bounding box center [731, 143] width 26 height 18
click at [727, 138] on text "3" at bounding box center [724, 142] width 5 height 11
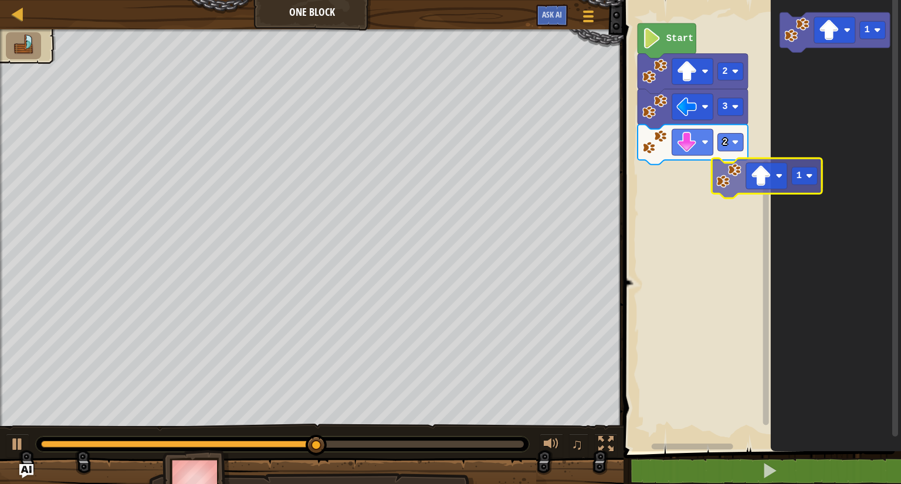
click at [697, 191] on div "Start 2 3 2 1 1" at bounding box center [760, 222] width 281 height 457
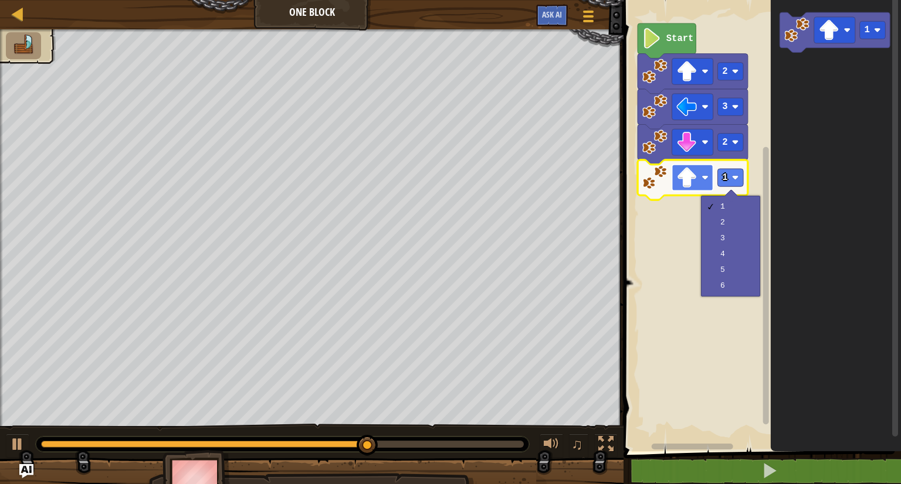
click at [683, 181] on image "Blockly Workspace" at bounding box center [687, 178] width 21 height 21
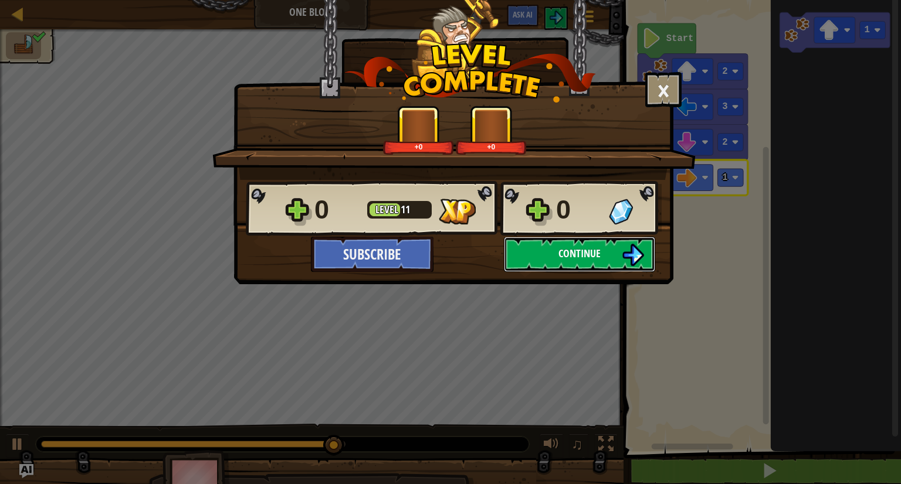
click at [613, 254] on button "Continue" at bounding box center [579, 254] width 151 height 35
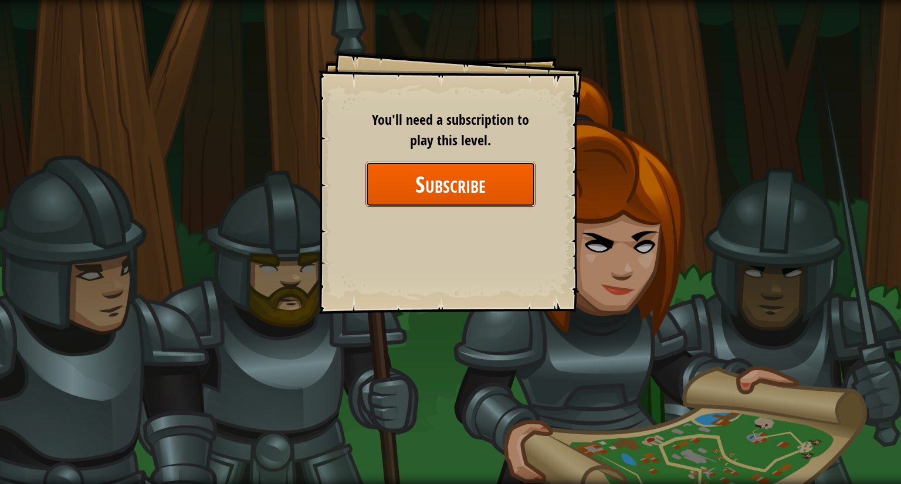
click at [460, 188] on button "Subscribe" at bounding box center [450, 184] width 170 height 45
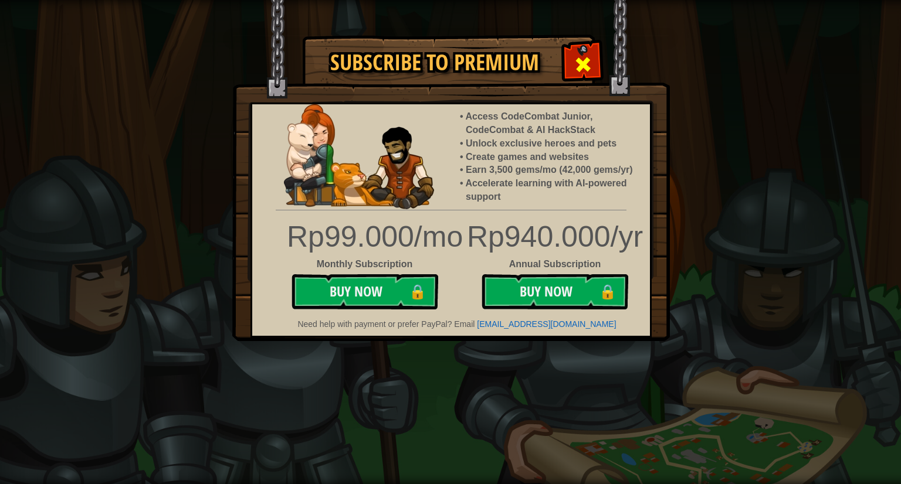
click at [572, 50] on div at bounding box center [582, 63] width 37 height 37
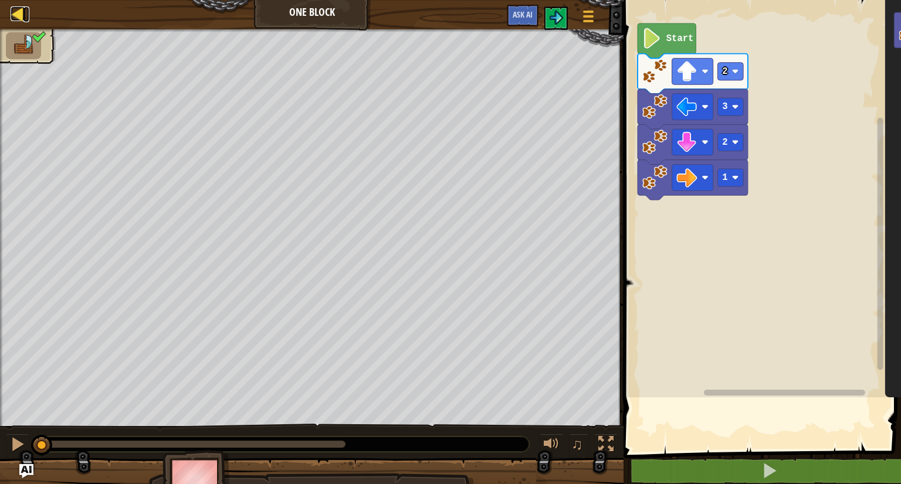
click at [16, 13] on div at bounding box center [18, 13] width 15 height 15
